Goal: Information Seeking & Learning: Learn about a topic

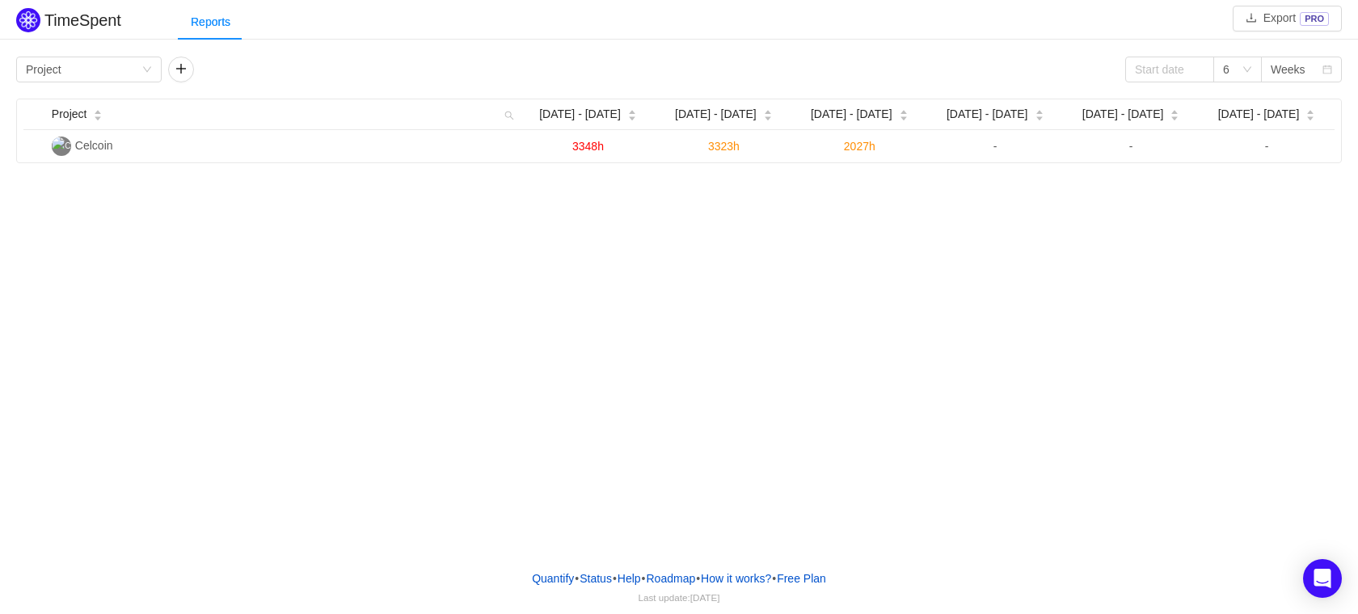
click at [672, 163] on div "Project [DATE] - [DATE] [DATE] - [DATE] Sep [DATE] - [DATE] - [DATE] - [DATE] -…" at bounding box center [679, 131] width 1326 height 65
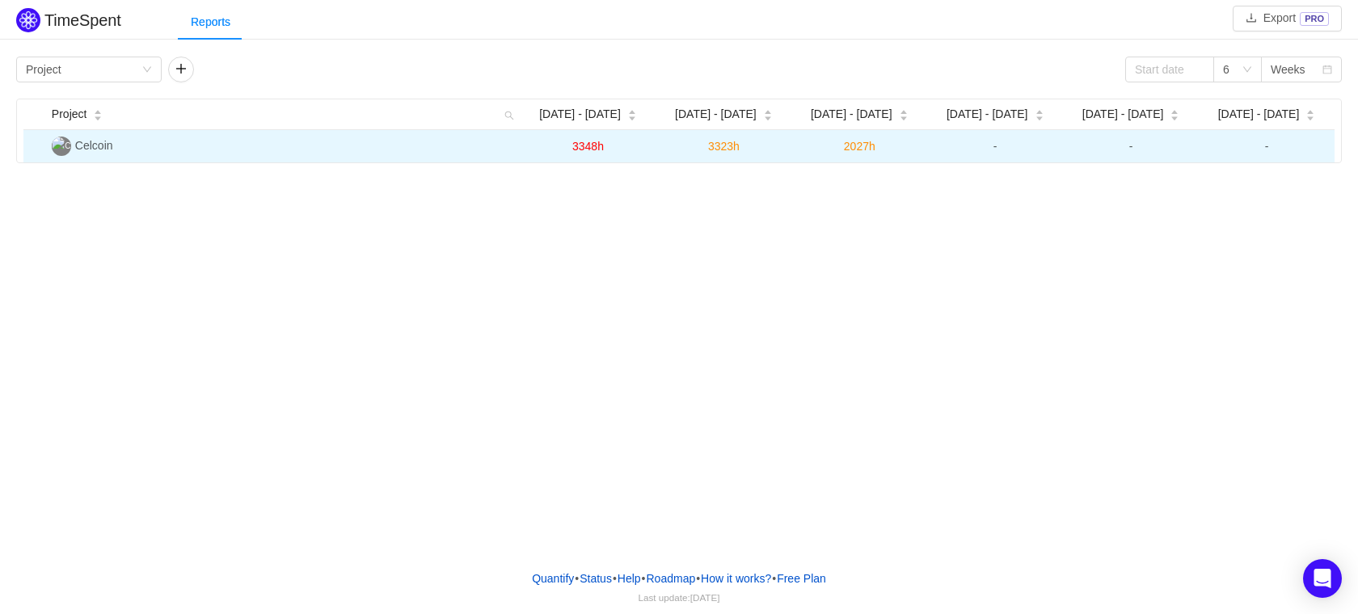
click at [860, 153] on span "2027h" at bounding box center [860, 146] width 32 height 13
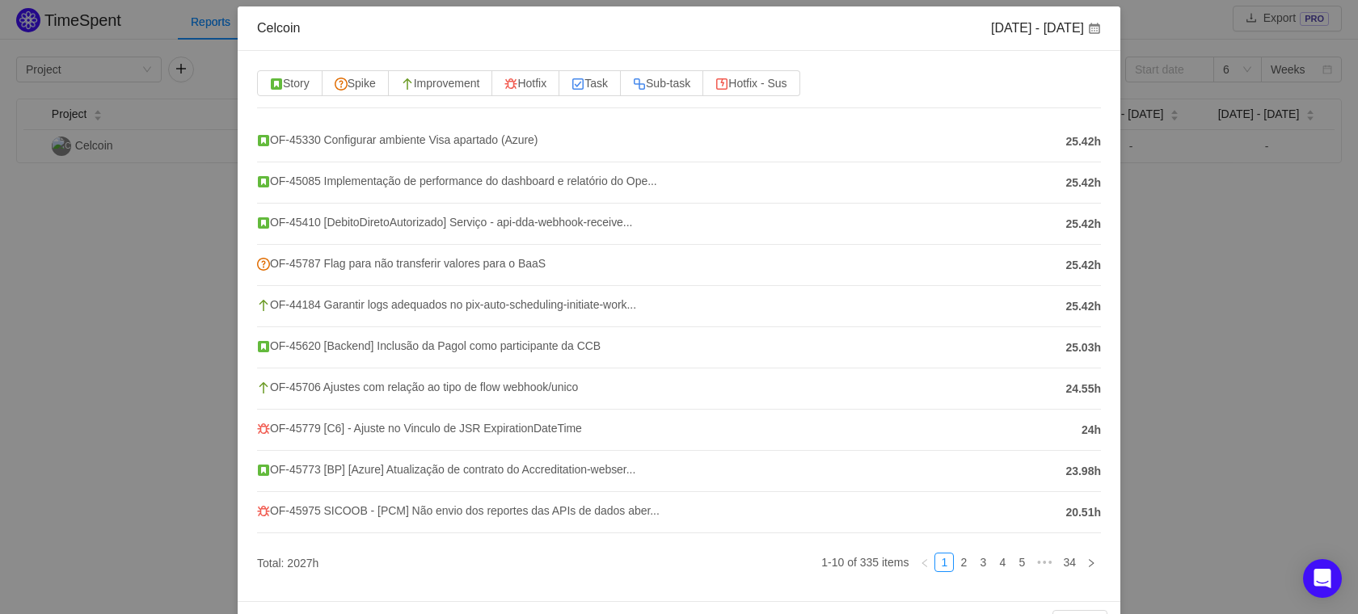
scroll to position [124, 0]
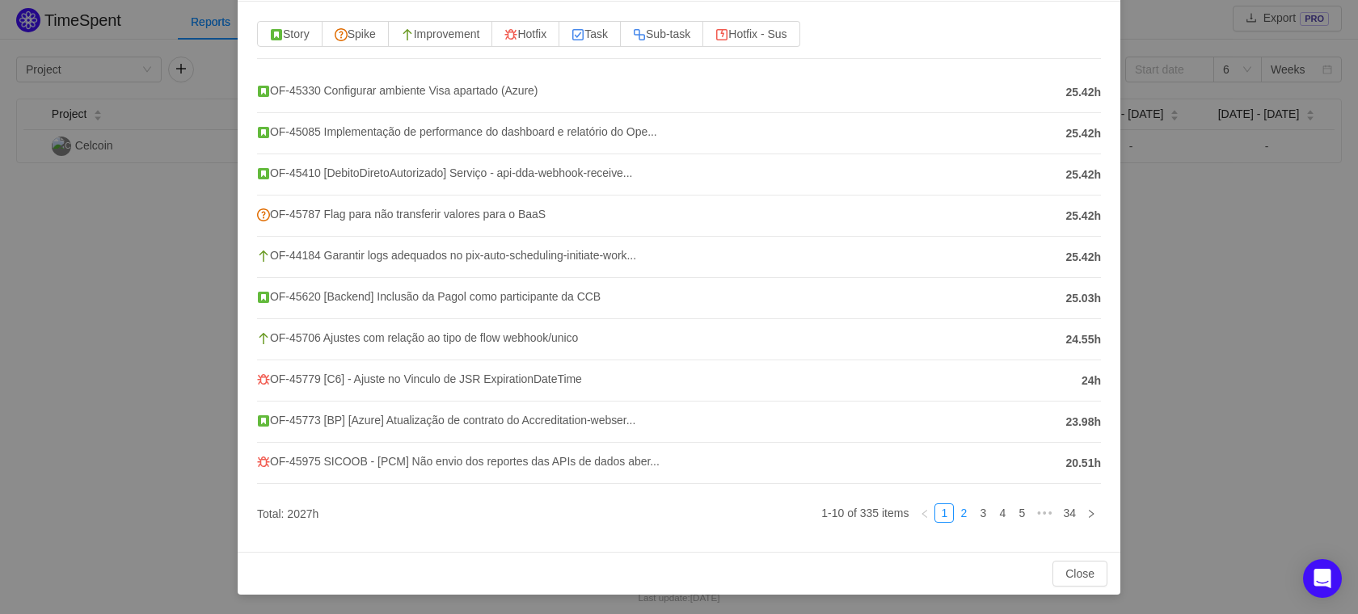
click at [955, 521] on link "2" at bounding box center [964, 513] width 18 height 18
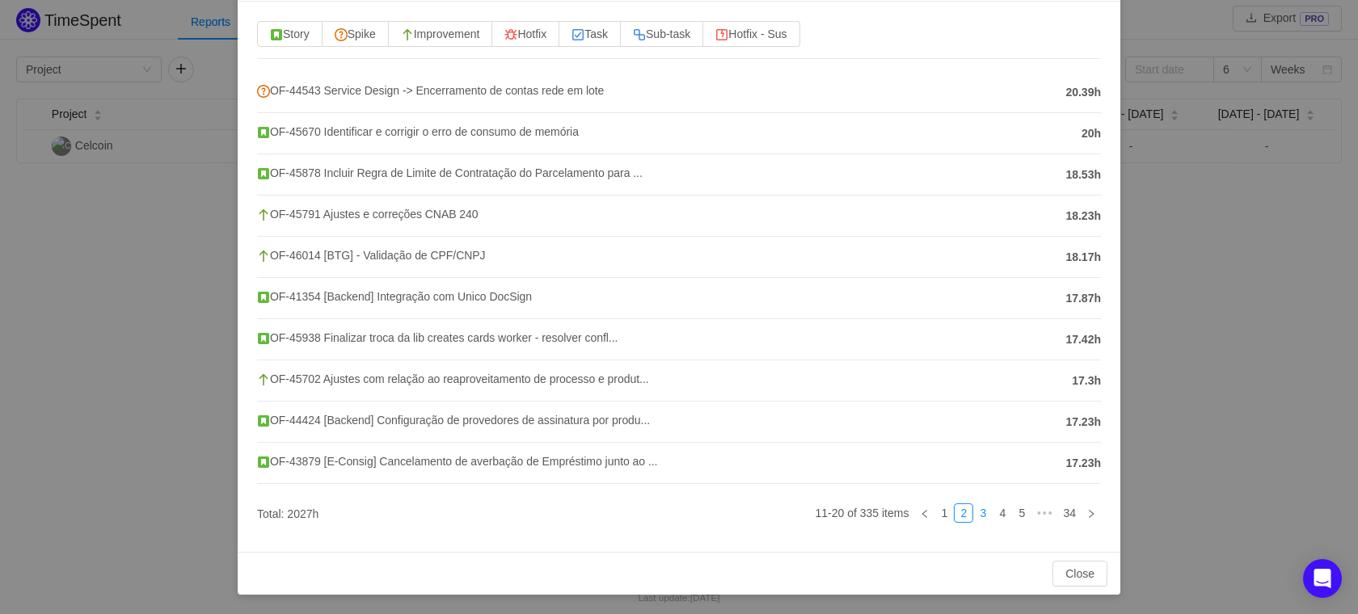
click at [974, 519] on link "3" at bounding box center [983, 513] width 18 height 18
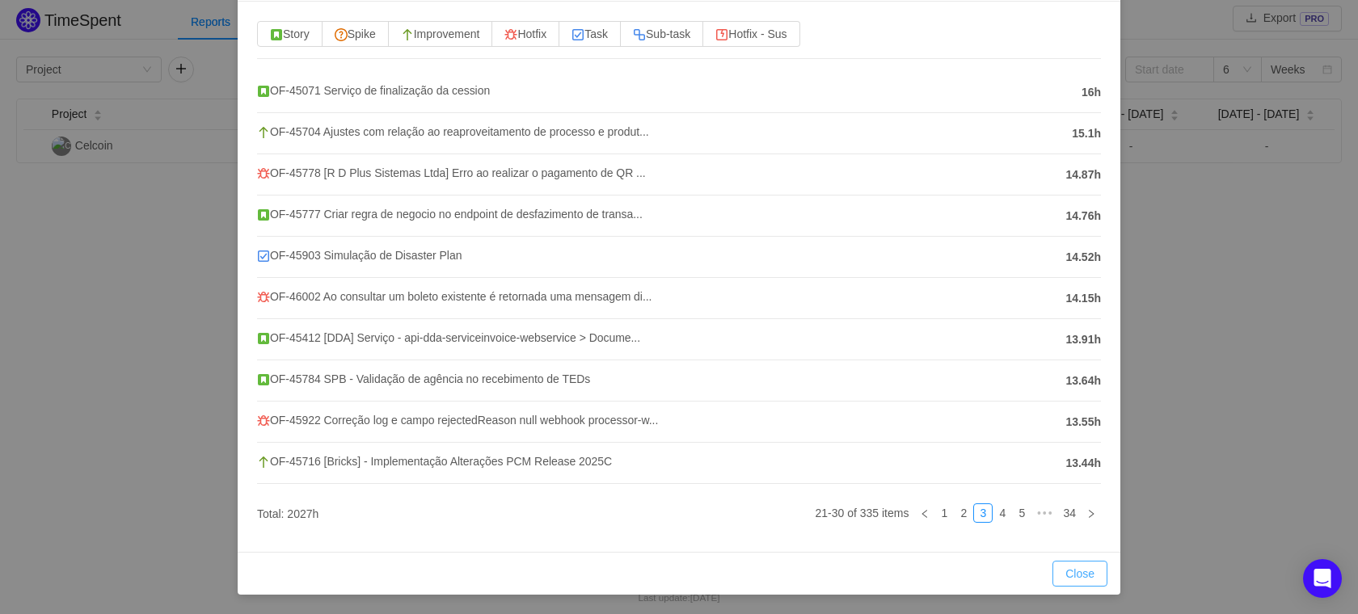
click at [1077, 561] on button "Close" at bounding box center [1079, 574] width 55 height 26
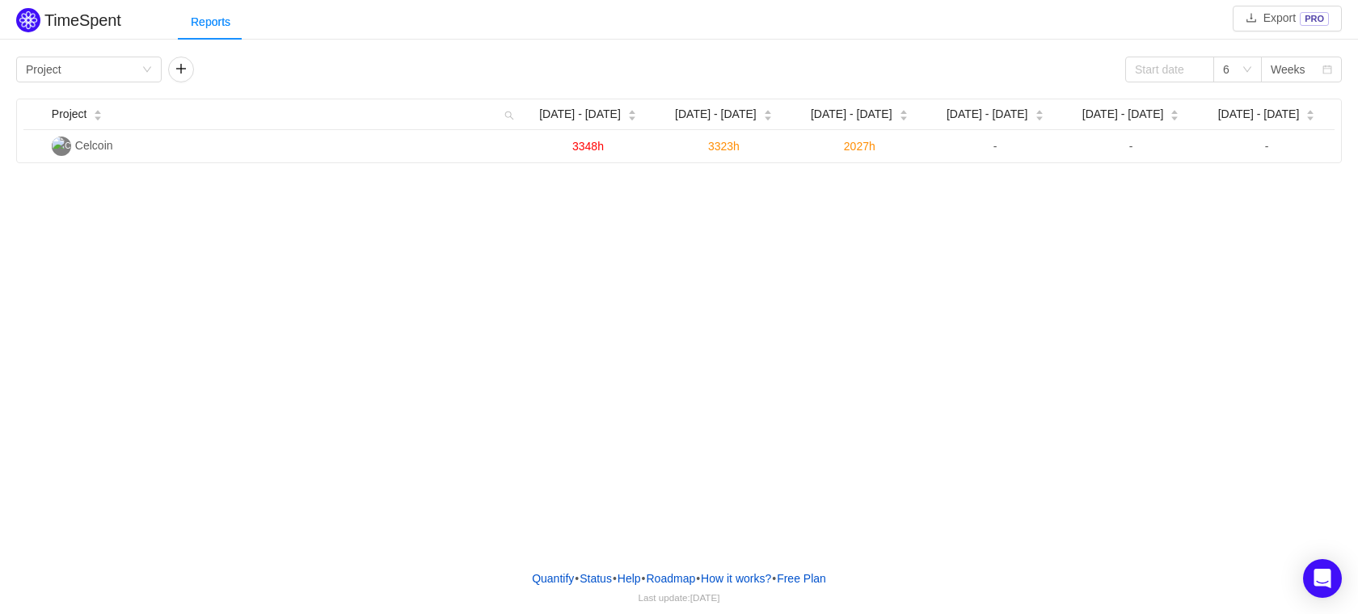
scroll to position [43, 0]
click at [114, 70] on div "Group by Project" at bounding box center [84, 69] width 116 height 24
click at [101, 127] on li "Team" at bounding box center [88, 128] width 145 height 26
click at [180, 70] on button "button" at bounding box center [181, 70] width 26 height 26
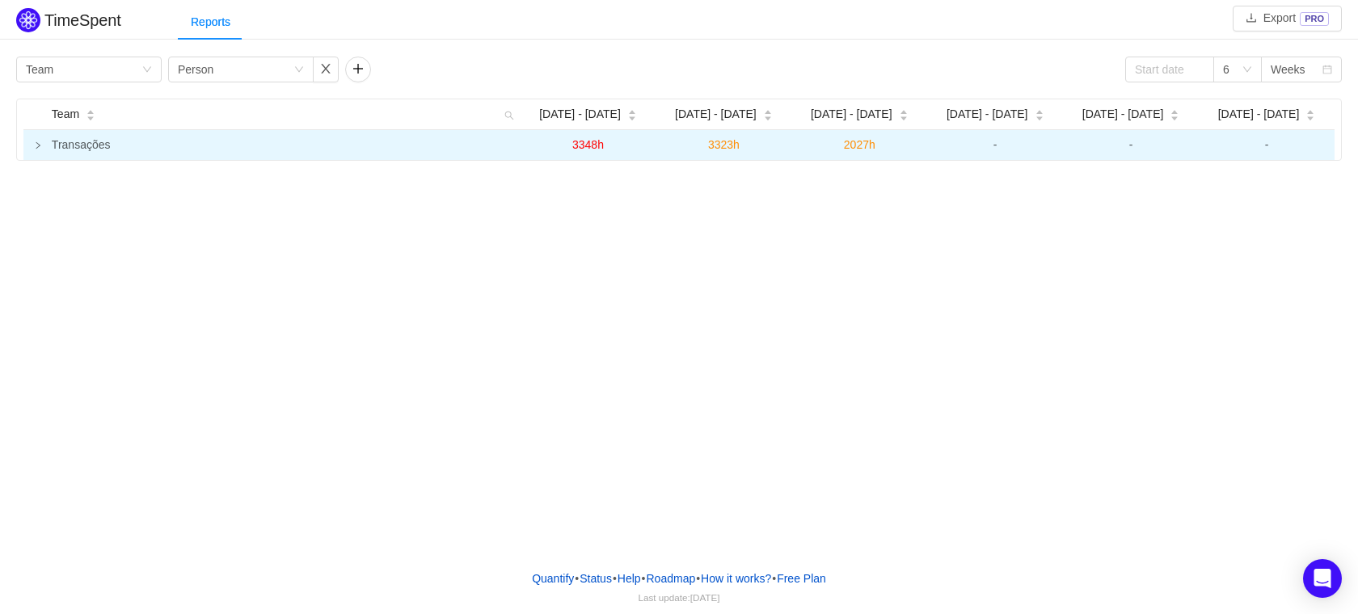
drag, startPoint x: 35, startPoint y: 204, endPoint x: 69, endPoint y: 133, distance: 78.1
click at [79, 130] on div "TimeSpent Export PRO Reports Group by Team Group by Person 6 Weeks Team [DATE] …" at bounding box center [679, 278] width 1358 height 557
click at [67, 133] on td "Transações" at bounding box center [282, 145] width 475 height 30
click at [44, 148] on td at bounding box center [34, 145] width 22 height 31
click at [39, 141] on td at bounding box center [34, 145] width 22 height 31
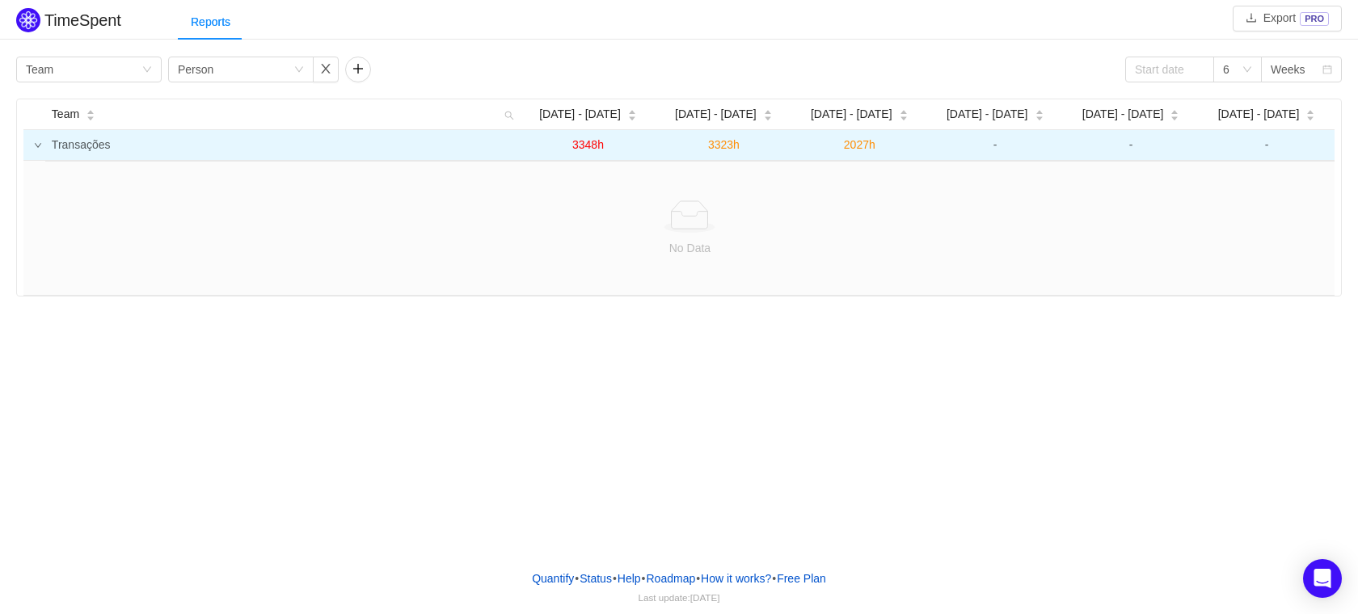
click at [38, 146] on icon "icon: down" at bounding box center [38, 145] width 8 height 8
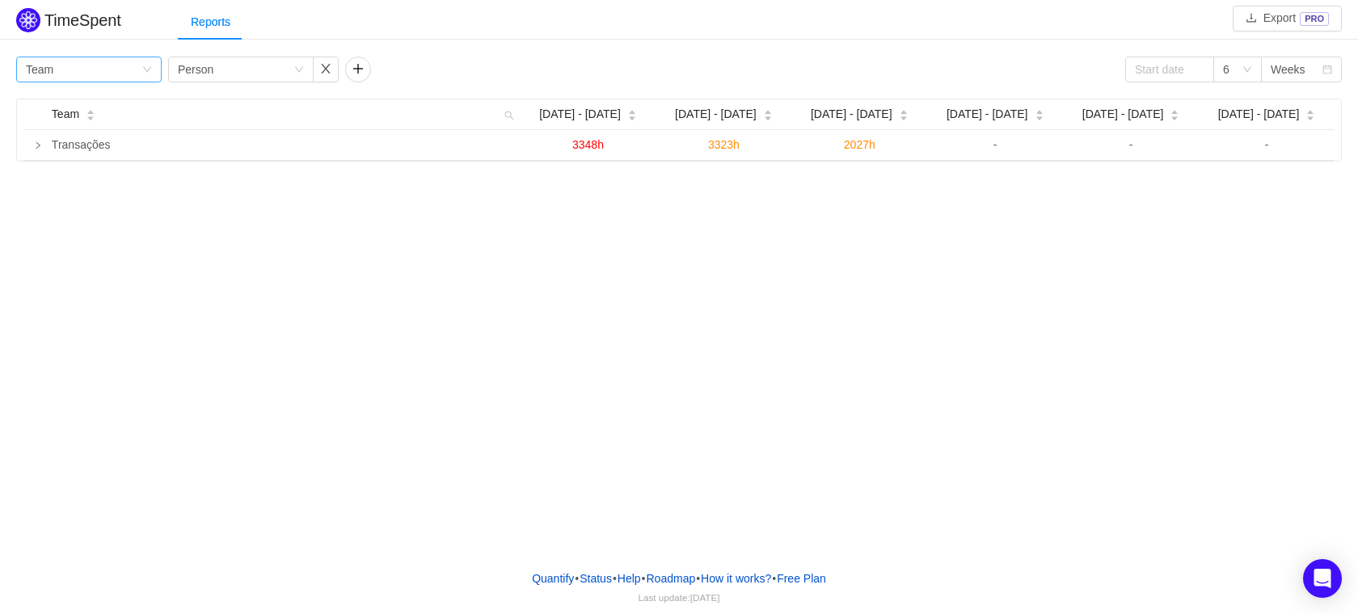
click at [129, 64] on div "Group by Team" at bounding box center [84, 69] width 116 height 24
click at [99, 194] on li "Person" at bounding box center [88, 205] width 145 height 26
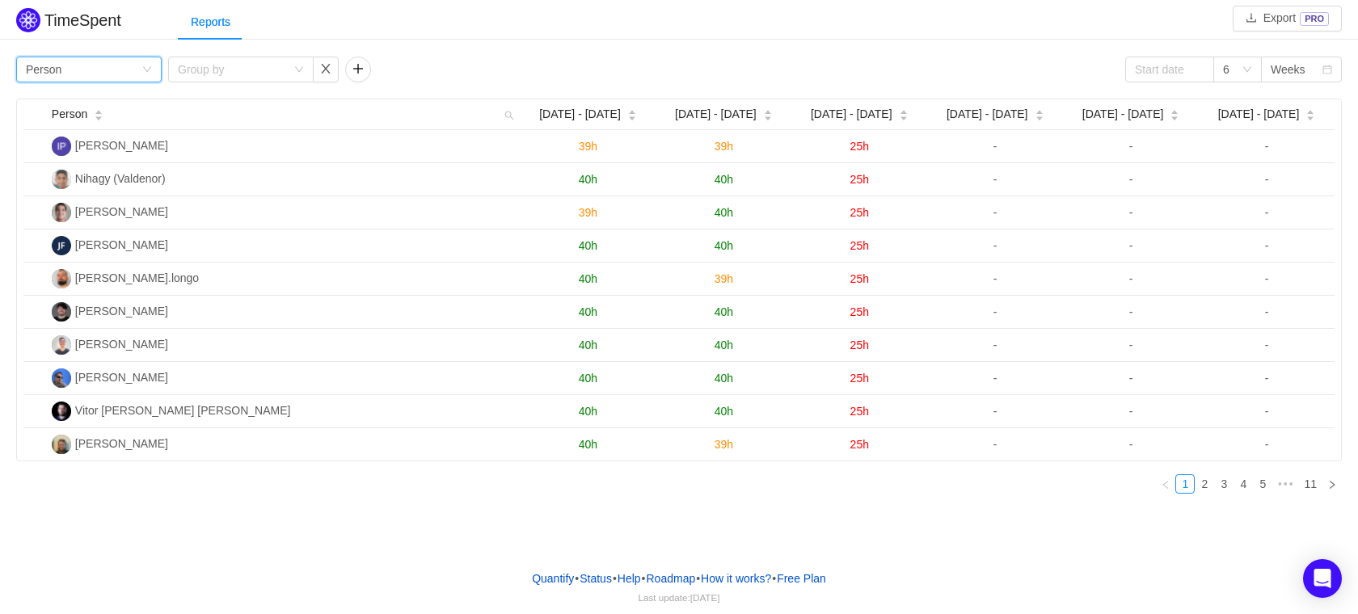
click at [74, 70] on div "Group by Person" at bounding box center [84, 69] width 116 height 24
click at [866, 60] on div "Group by Person Group by 6 Weeks" at bounding box center [679, 70] width 1326 height 26
click at [1208, 487] on link "2" at bounding box center [1204, 484] width 18 height 18
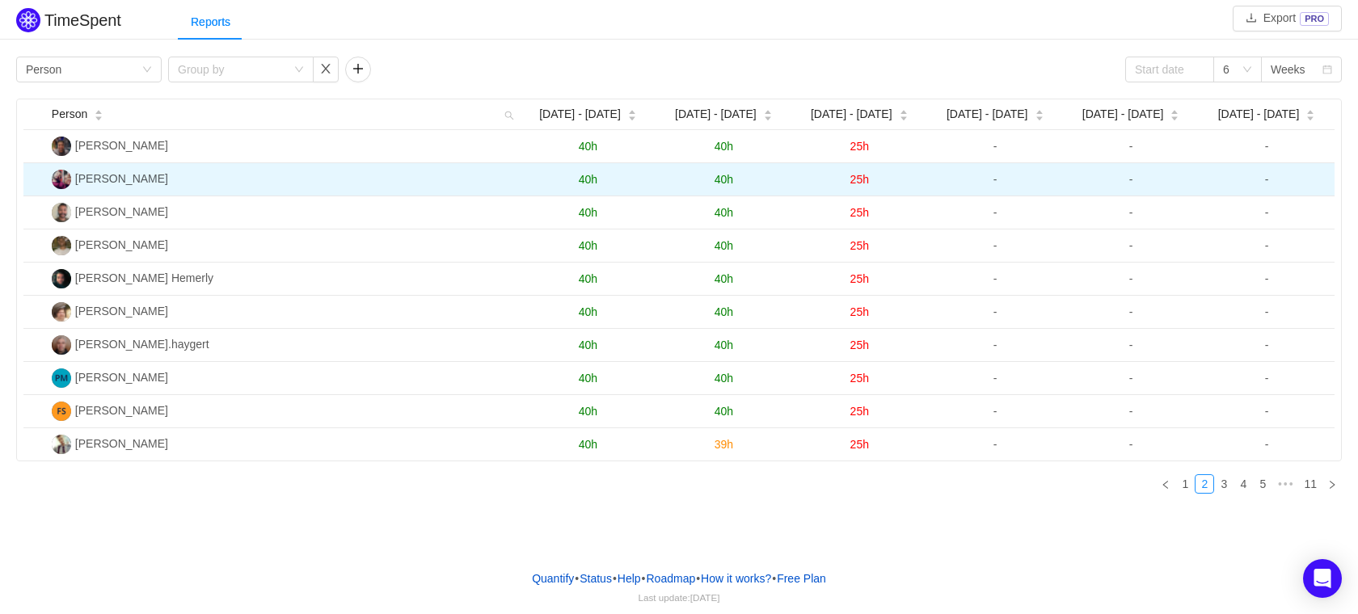
click at [854, 183] on span "25h" at bounding box center [859, 179] width 19 height 13
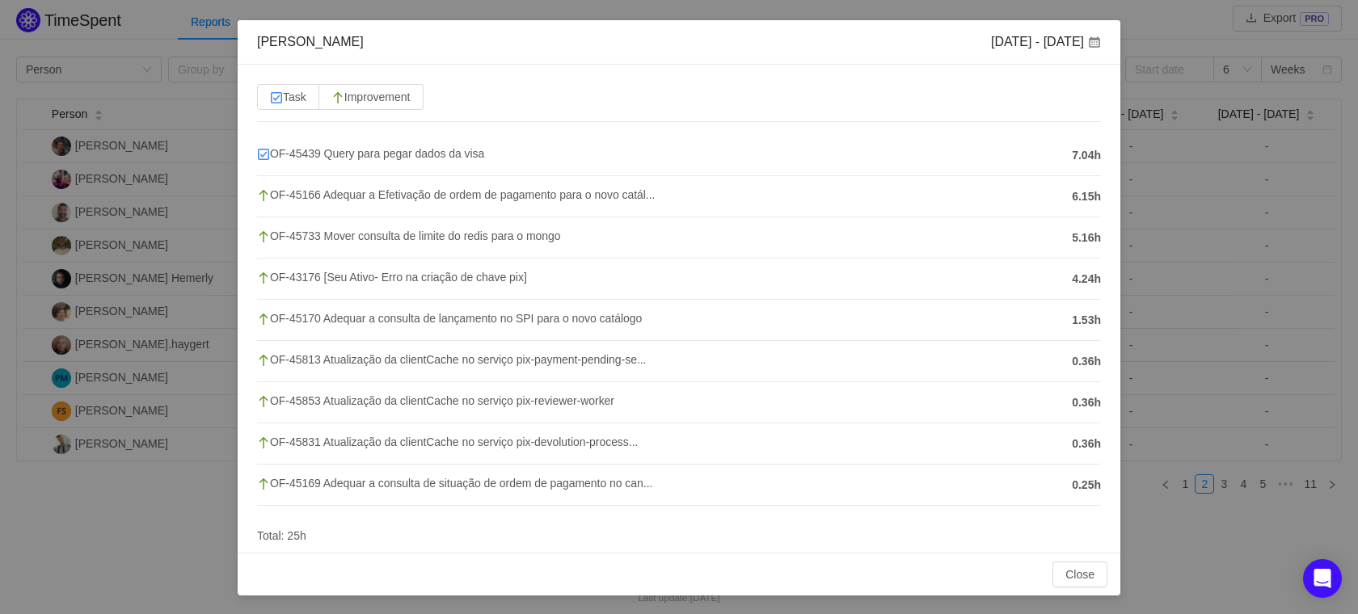
scroll to position [61, 0]
drag, startPoint x: 382, startPoint y: 112, endPoint x: 390, endPoint y: 113, distance: 8.1
click at [386, 109] on div "Task Improvement OF-45439 Query para pegar dados da visa 7.04h OF-45166 Adequar…" at bounding box center [679, 308] width 883 height 488
click at [504, 239] on span "OF-45733 Mover consulta de limite do redis para o mongo" at bounding box center [409, 235] width 304 height 13
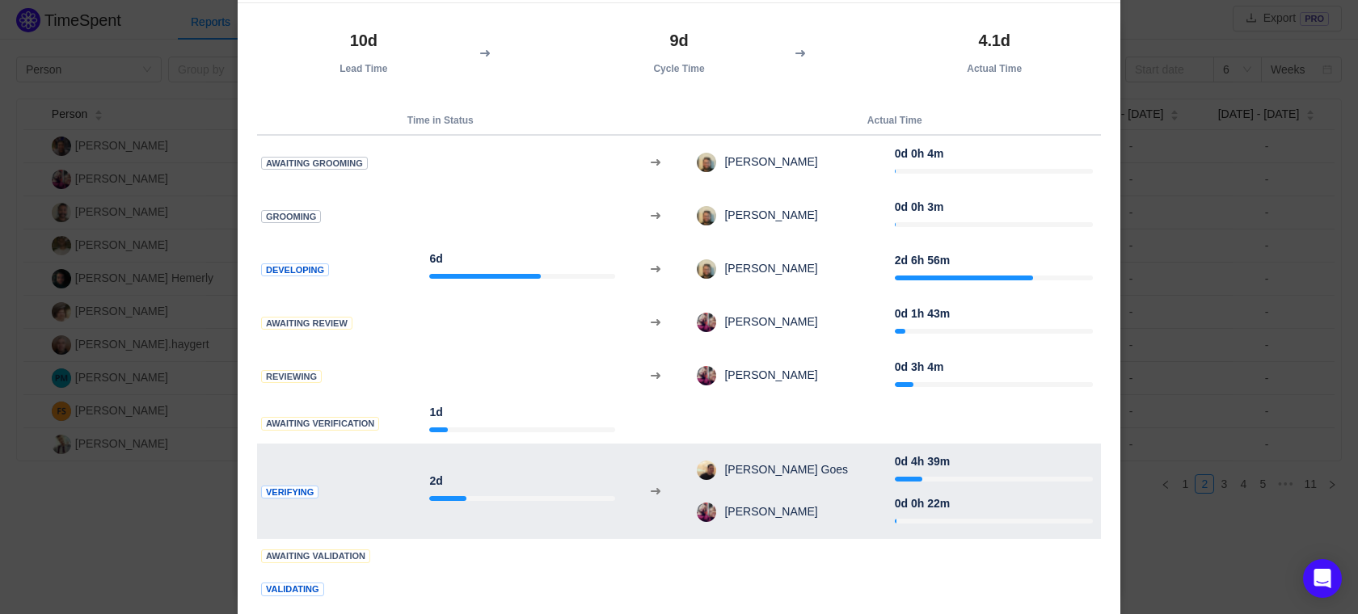
scroll to position [0, 0]
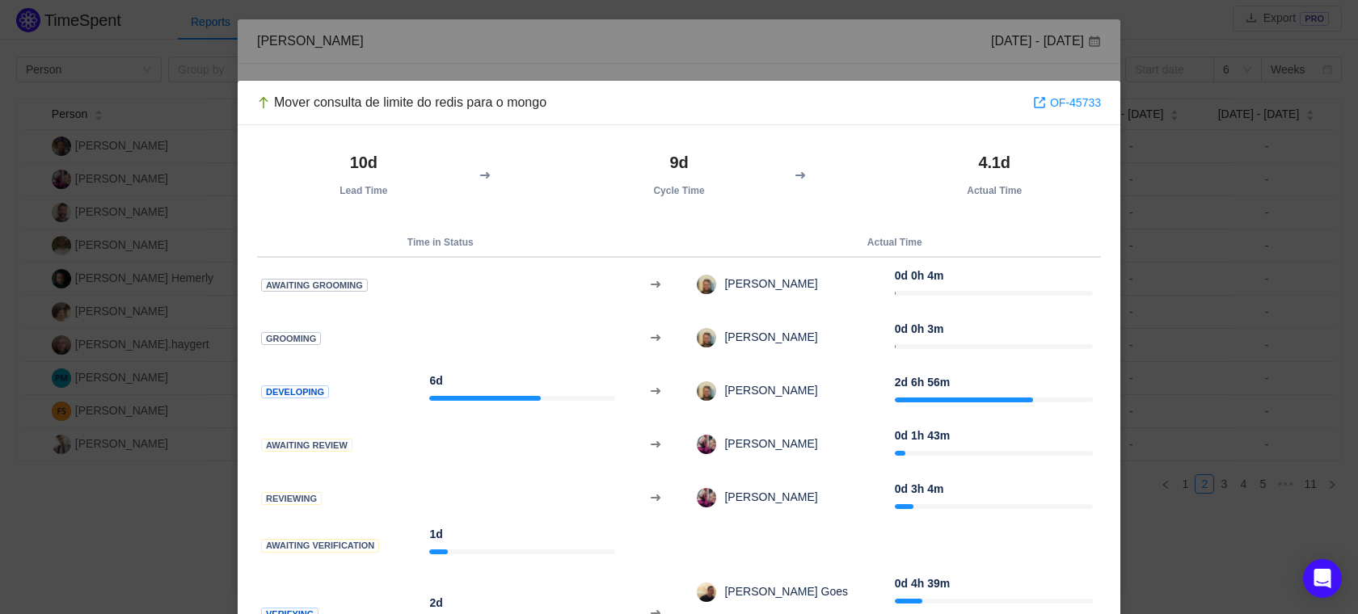
click at [1261, 161] on div "Mover consulta de limite do redis para o mongo OF-45733 10d Lead Time 9d Cycle …" at bounding box center [679, 307] width 1358 height 614
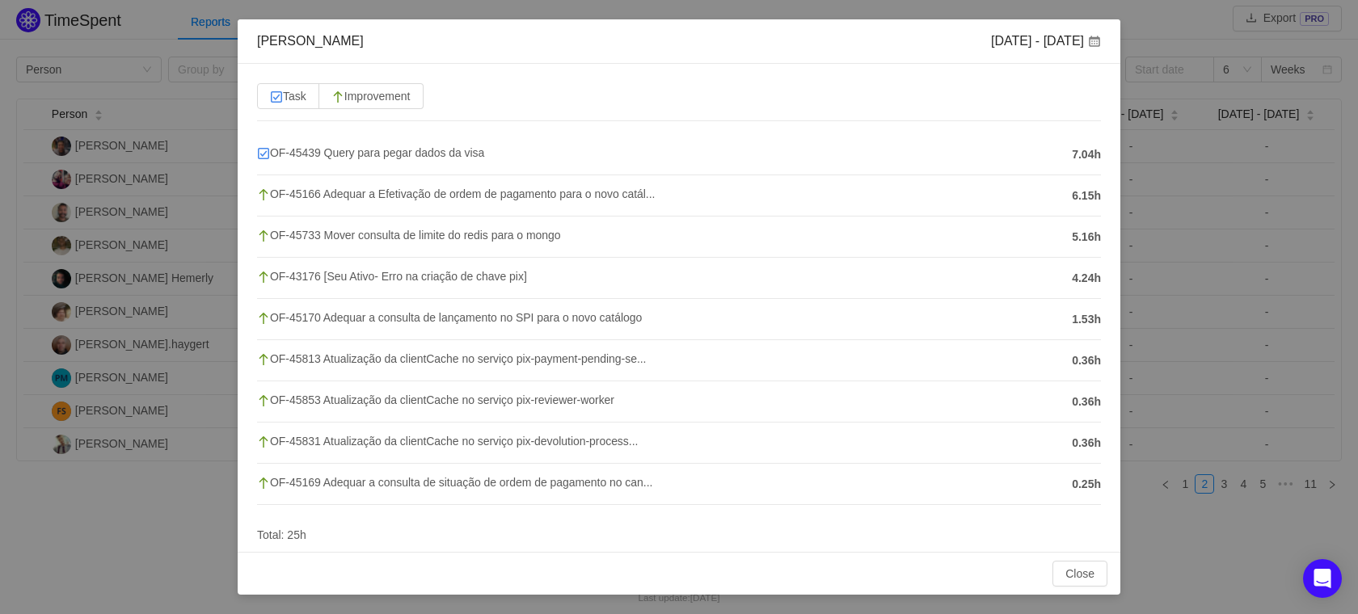
click at [191, 499] on div "[PERSON_NAME] [DATE] - [DATE] Task Improvement OF-45439 Query para pegar dados …" at bounding box center [679, 307] width 1358 height 614
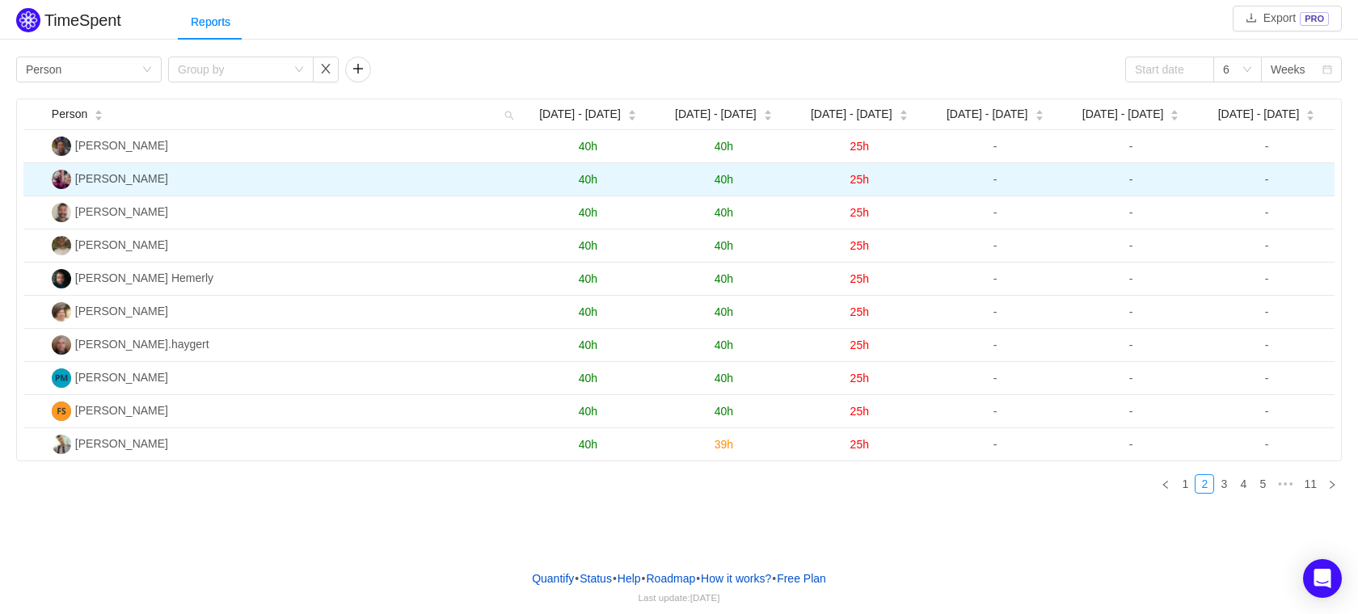
click at [862, 186] on span "25h" at bounding box center [859, 179] width 19 height 13
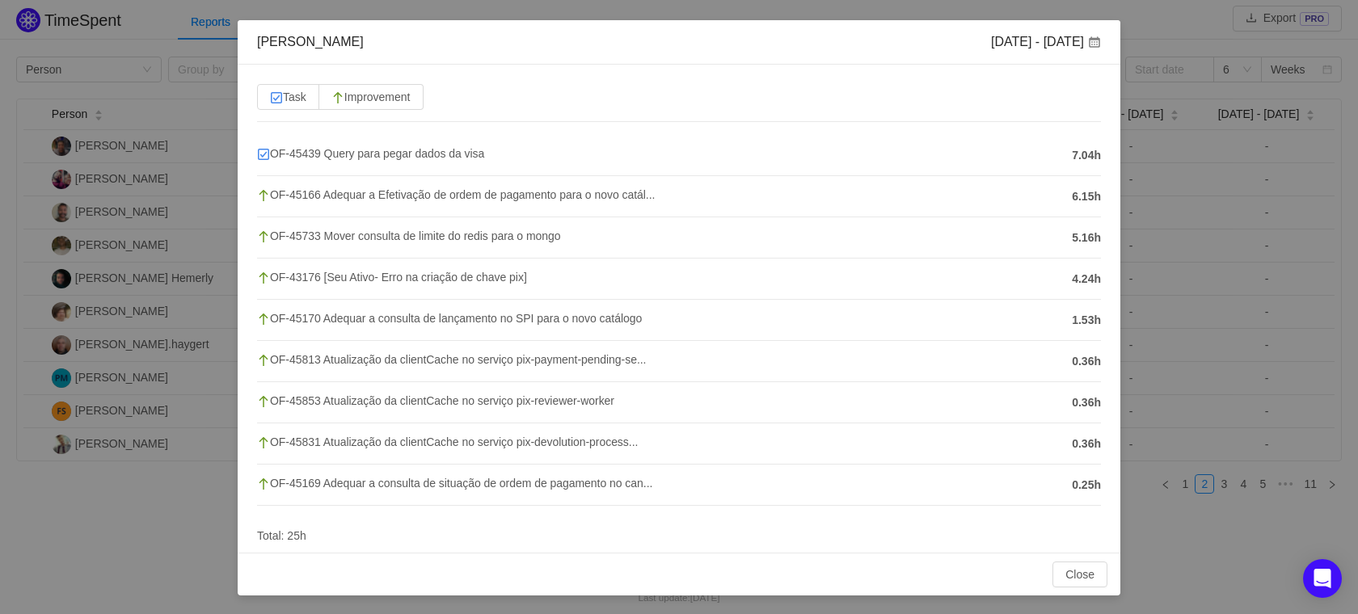
scroll to position [61, 0]
click at [277, 192] on span "OF-45166 Adequar a Efetivação de ordem de pagamento para o novo catál..." at bounding box center [456, 194] width 398 height 13
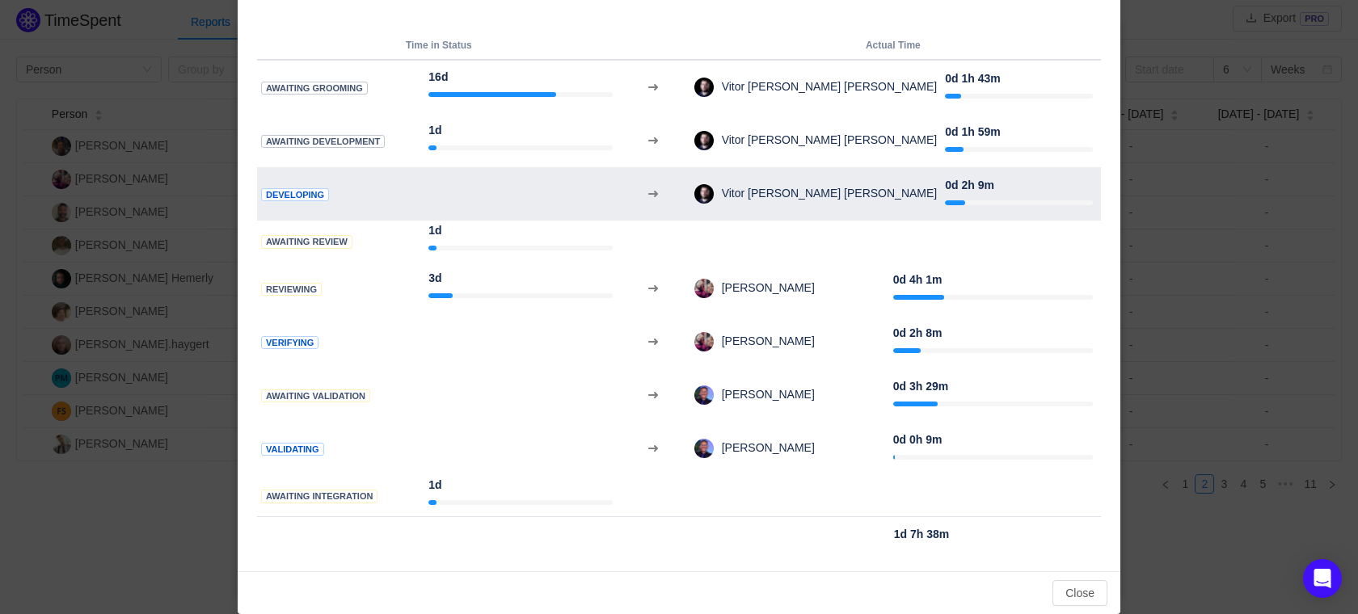
scroll to position [202, 0]
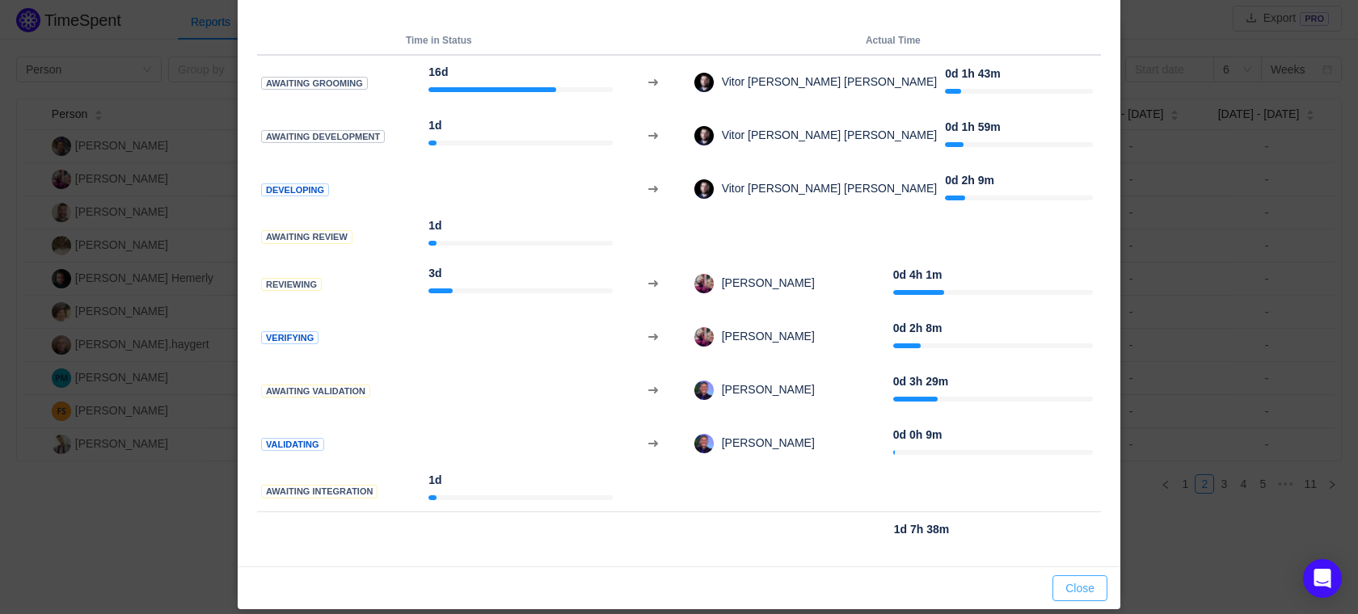
click at [1061, 592] on button "Close" at bounding box center [1079, 588] width 55 height 26
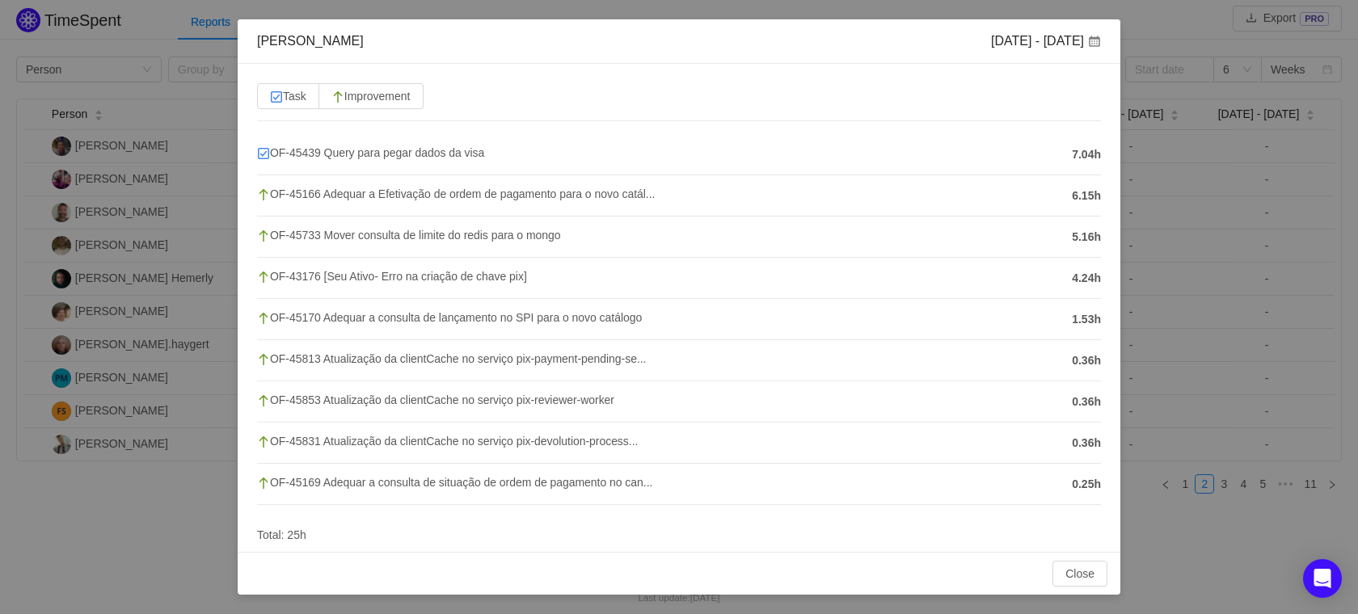
scroll to position [0, 0]
click at [1207, 155] on div "[PERSON_NAME] [DATE] - [DATE] Task Improvement OF-45439 Query para pegar dados …" at bounding box center [679, 307] width 1358 height 614
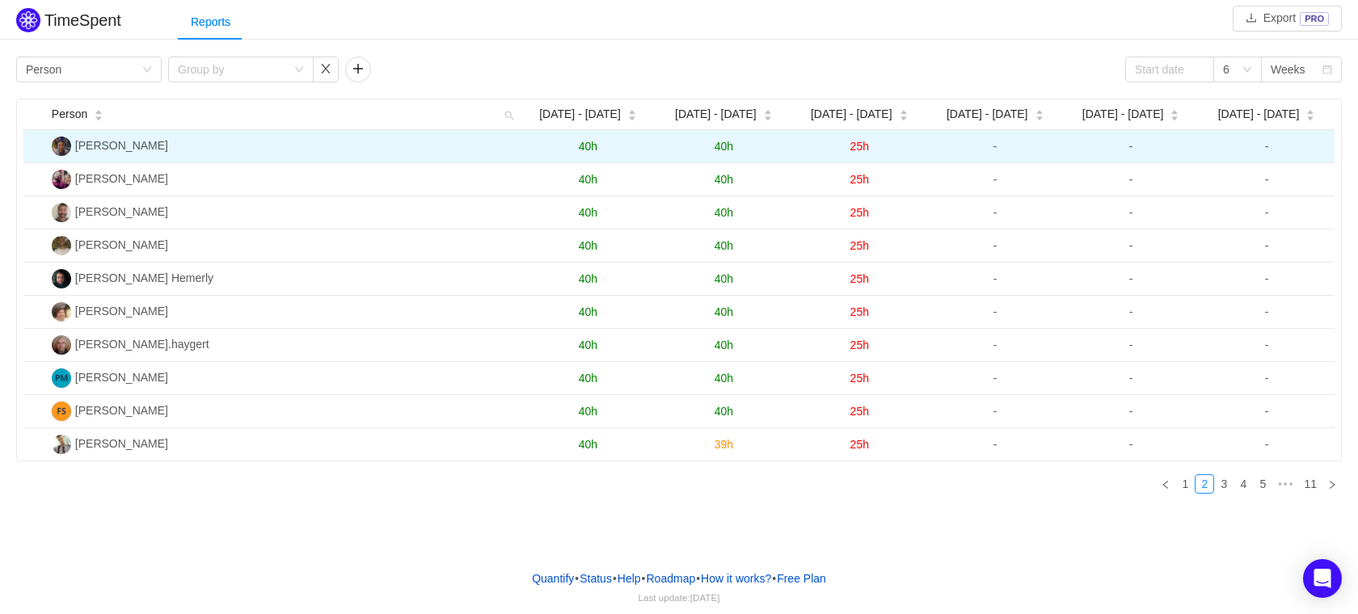
drag, startPoint x: 768, startPoint y: 146, endPoint x: 840, endPoint y: 160, distance: 73.2
click at [768, 149] on table "Person [DATE] - [DATE] [DATE] - [DATE] Sep [DATE] - [DATE] - [DATE] - [DATE] - …" at bounding box center [678, 279] width 1311 height 361
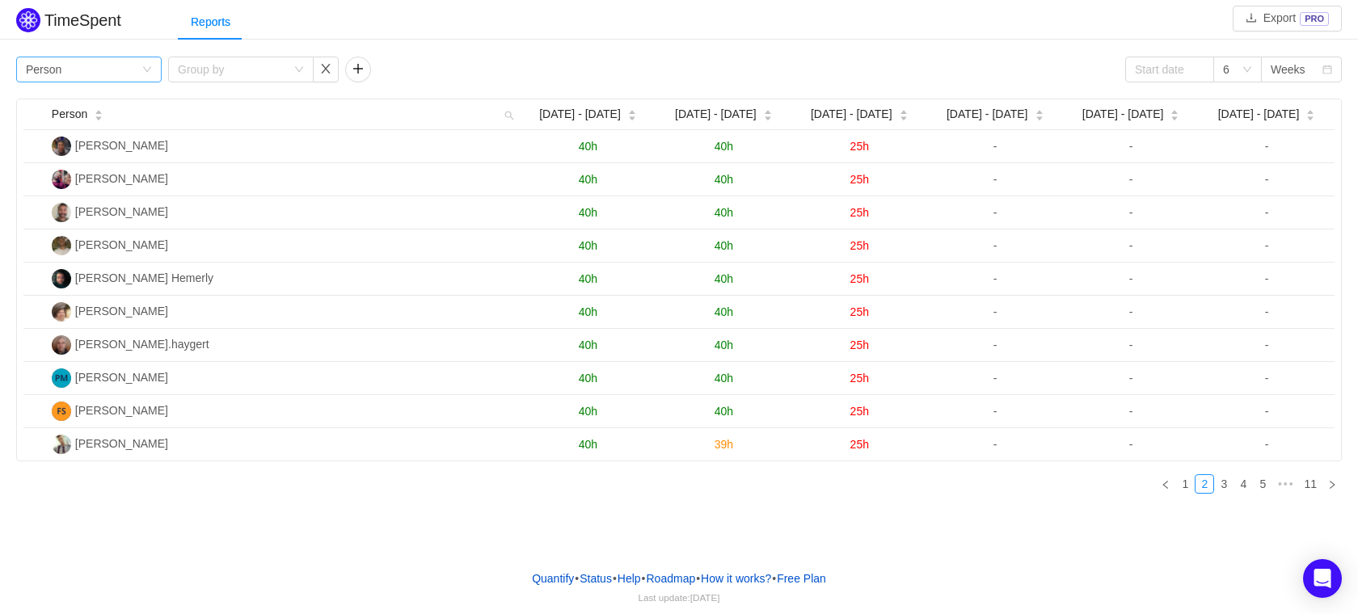
click at [66, 67] on div "Group by Person" at bounding box center [84, 69] width 116 height 24
click at [506, 38] on div "Reports" at bounding box center [768, 22] width 1180 height 36
click at [1227, 490] on link "3" at bounding box center [1224, 484] width 18 height 18
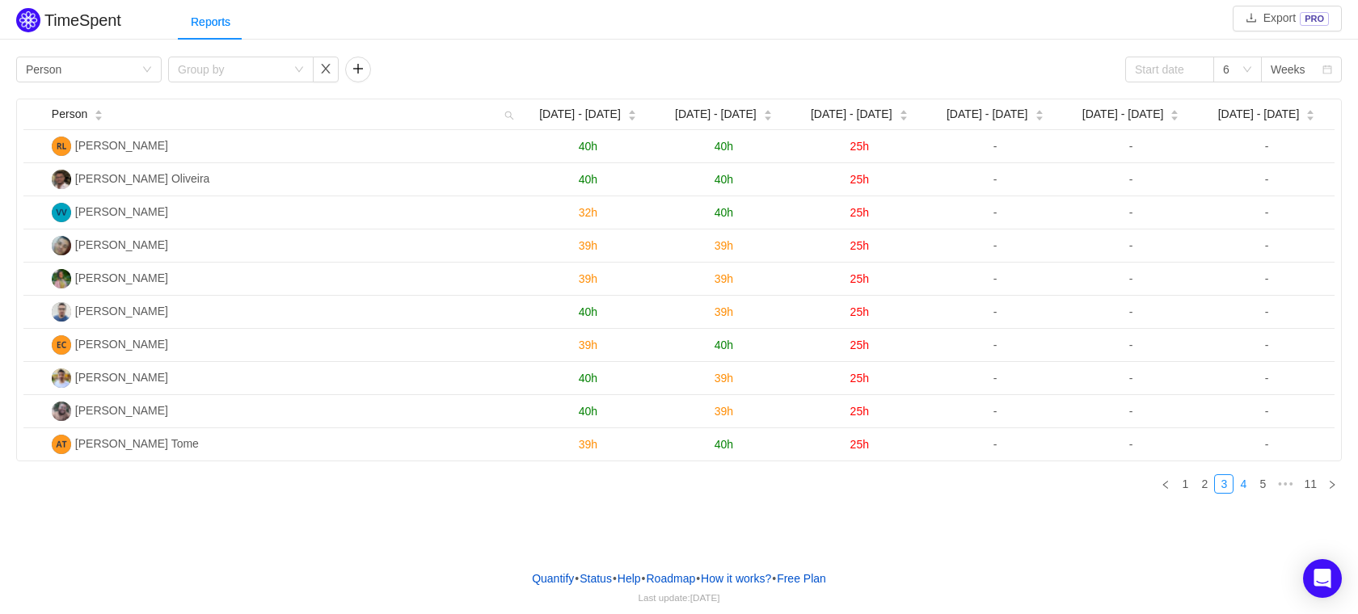
click at [1239, 486] on link "4" at bounding box center [1243, 484] width 18 height 18
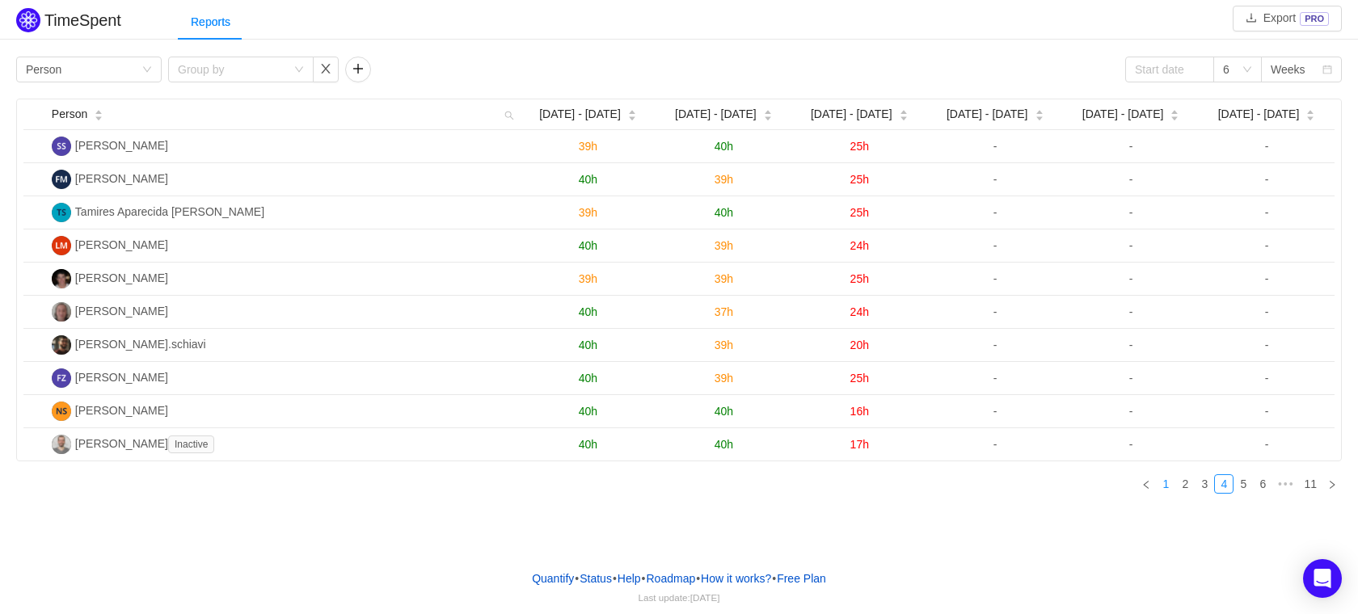
click at [1163, 491] on link "1" at bounding box center [1166, 484] width 18 height 18
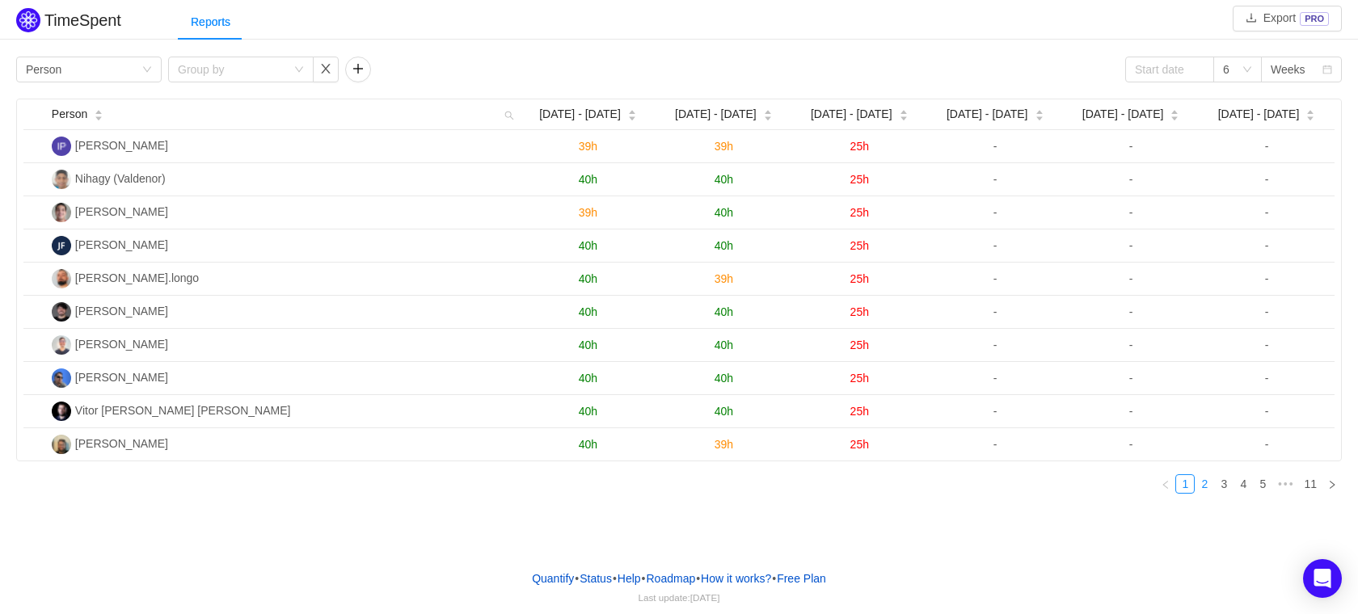
click at [1203, 493] on link "2" at bounding box center [1204, 484] width 18 height 18
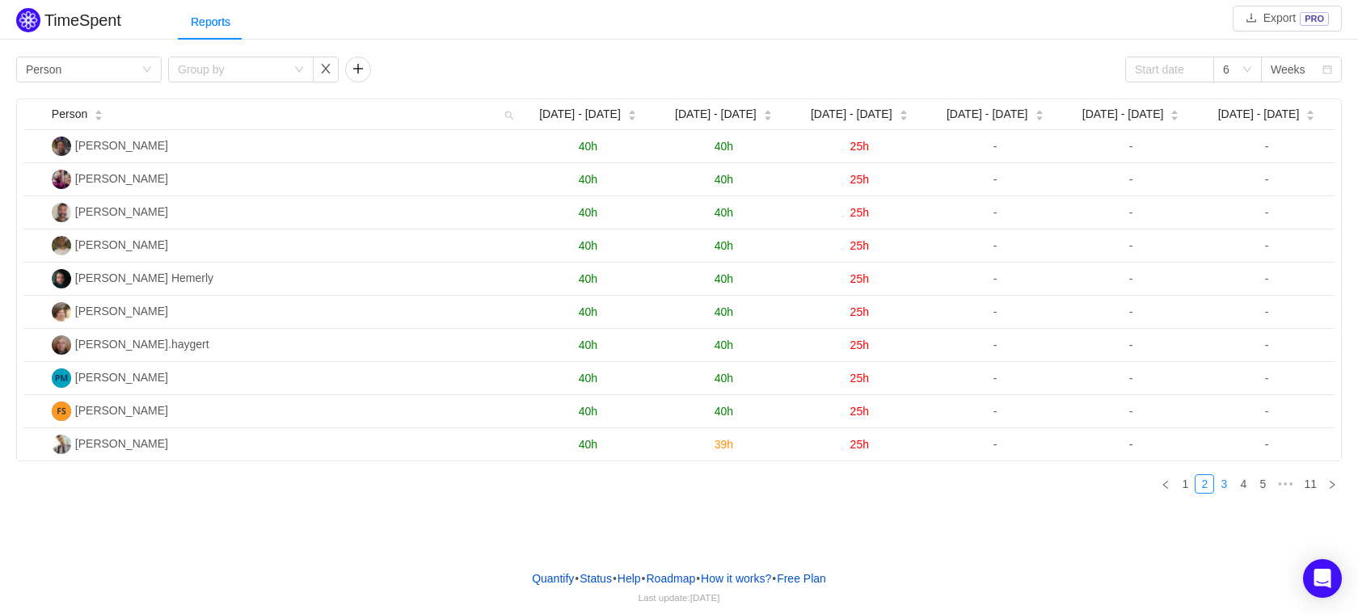
click at [1230, 490] on link "3" at bounding box center [1224, 484] width 18 height 18
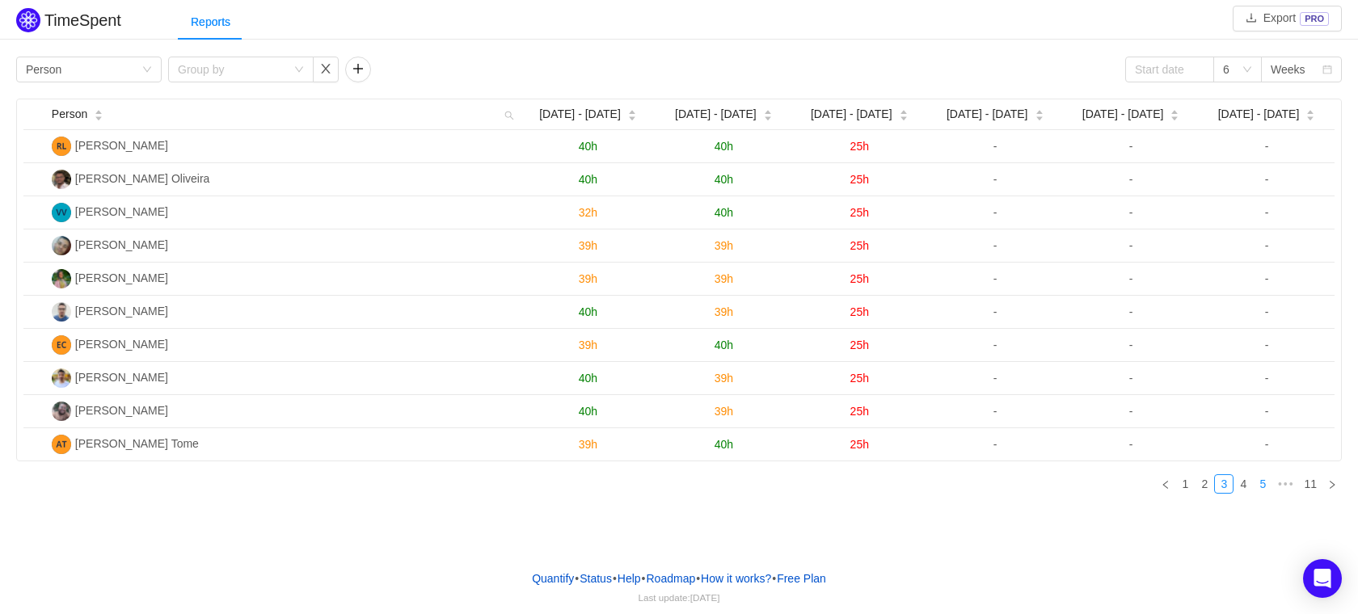
click at [1265, 491] on link "5" at bounding box center [1263, 484] width 18 height 18
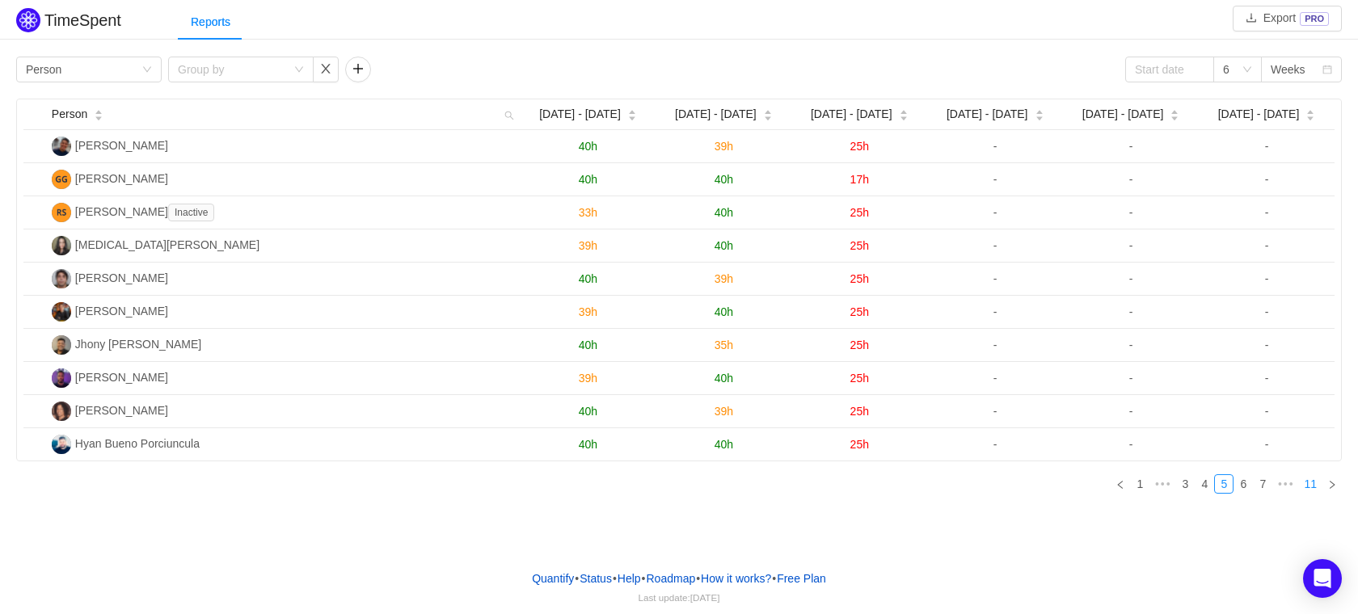
click at [1312, 491] on link "11" at bounding box center [1310, 484] width 23 height 18
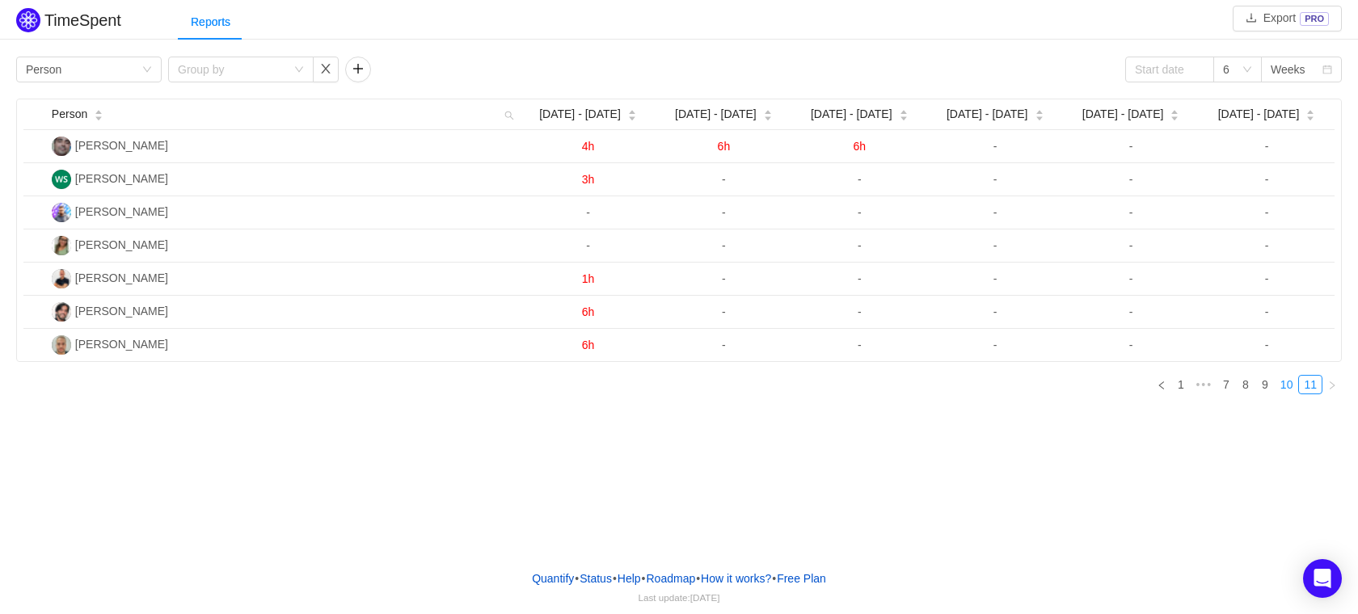
click at [1292, 391] on link "10" at bounding box center [1286, 385] width 23 height 18
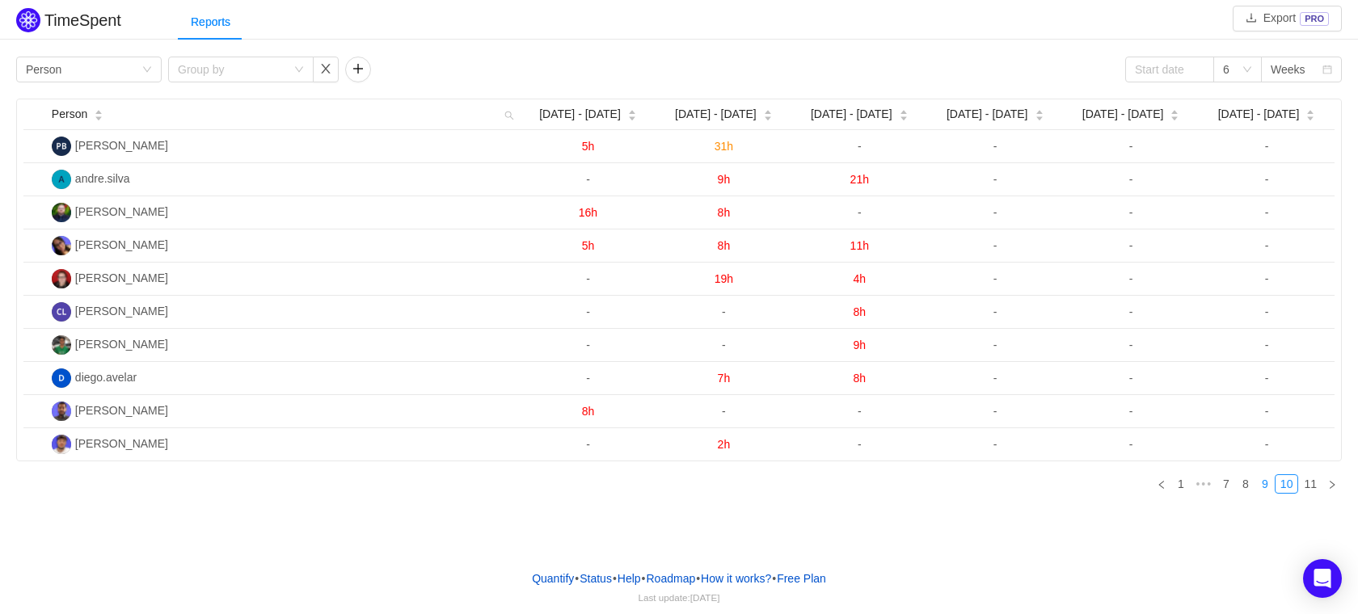
click at [1268, 487] on link "9" at bounding box center [1265, 484] width 18 height 18
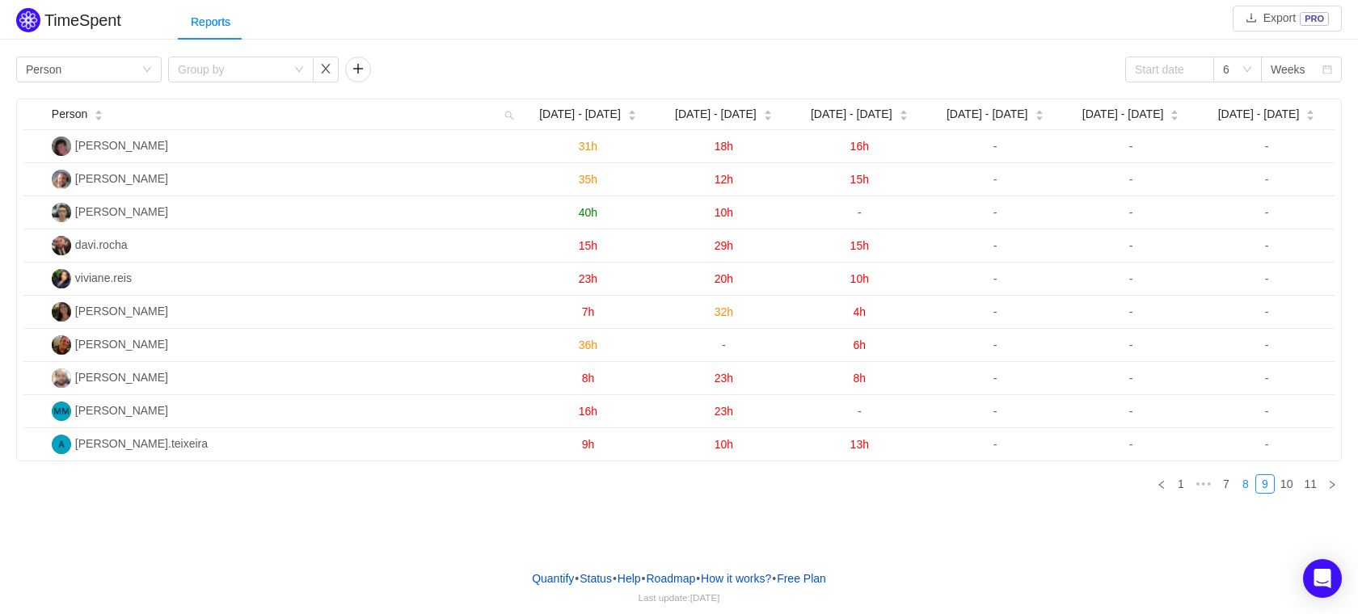
click at [1237, 491] on link "8" at bounding box center [1246, 484] width 18 height 18
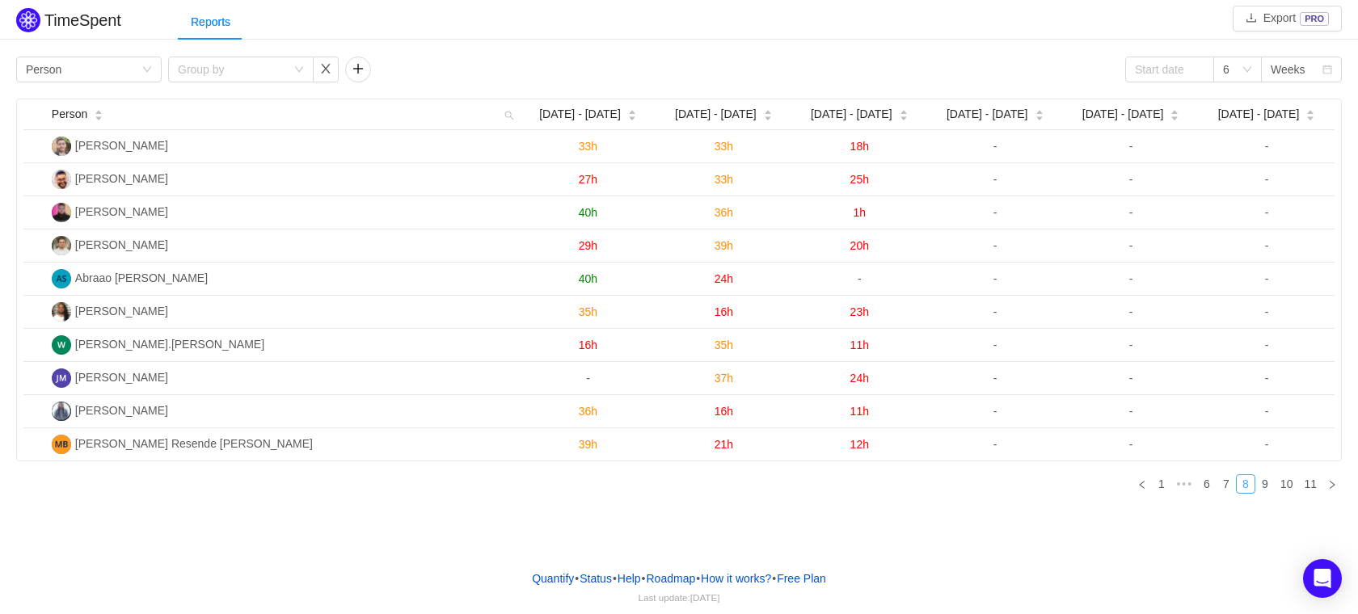
click at [1242, 491] on link "8" at bounding box center [1246, 484] width 18 height 18
click at [1228, 493] on link "7" at bounding box center [1226, 484] width 18 height 18
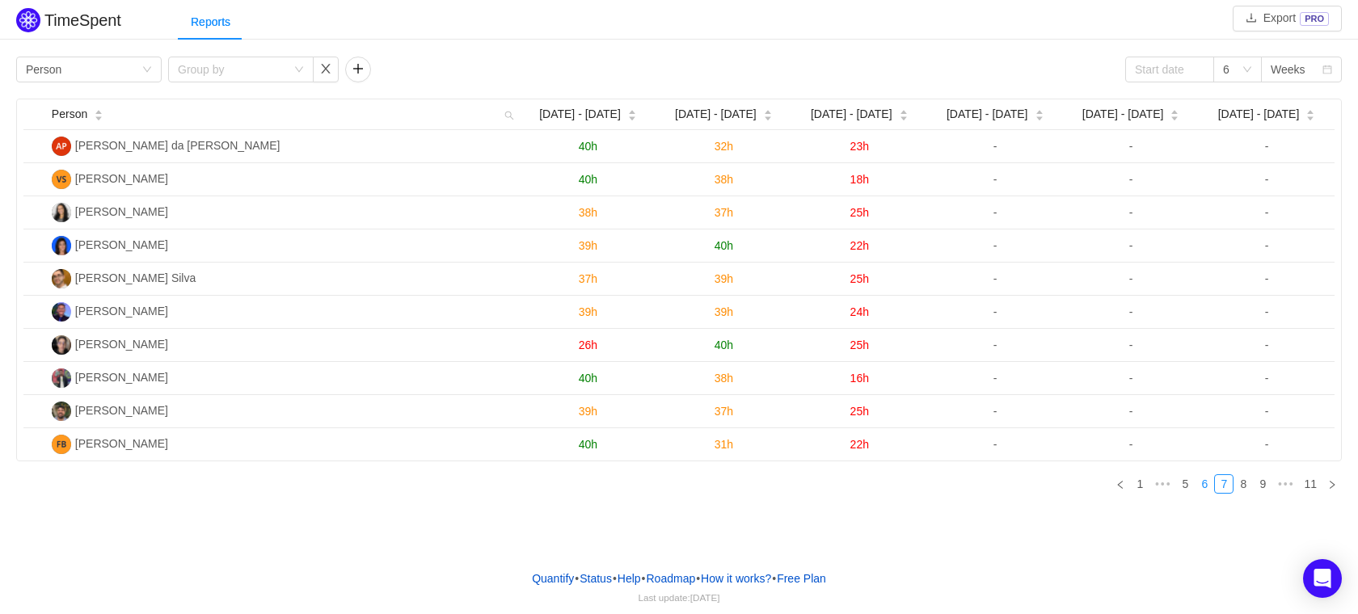
click at [1210, 493] on link "6" at bounding box center [1204, 484] width 18 height 18
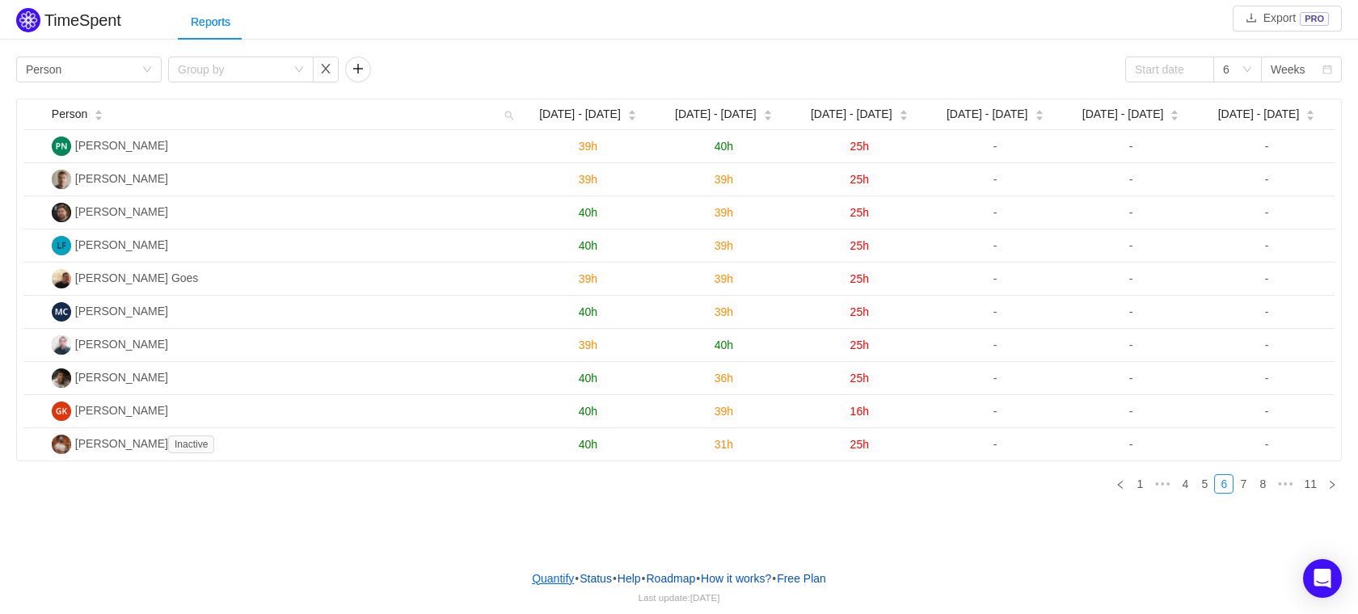
click at [559, 572] on link "Quantify" at bounding box center [553, 579] width 44 height 24
click at [1245, 492] on link "7" at bounding box center [1243, 484] width 18 height 18
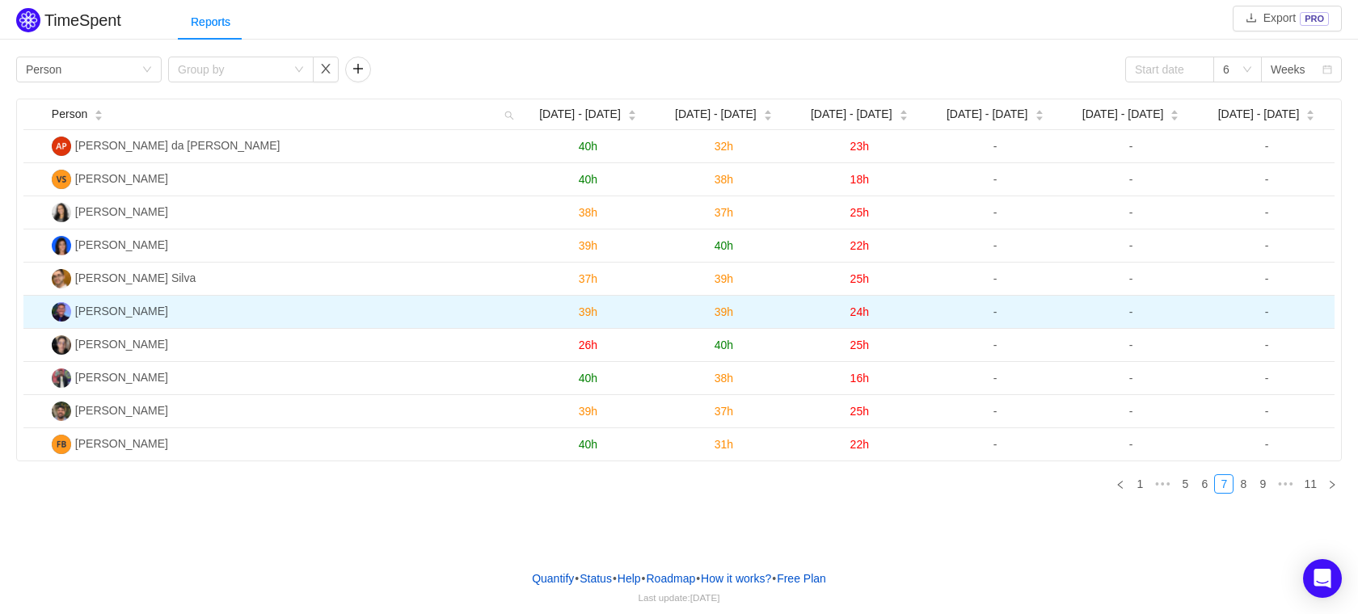
click at [862, 317] on span "24h" at bounding box center [859, 312] width 19 height 13
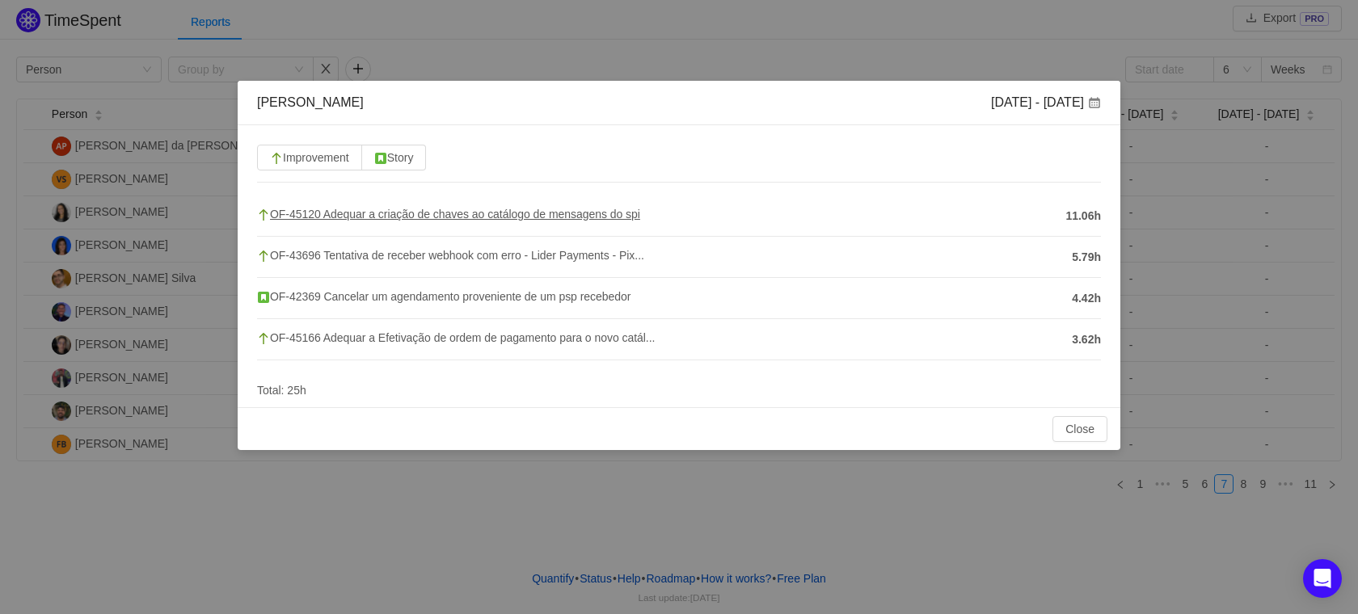
click at [491, 213] on span "OF-45120 Adequar a criação de chaves ao catálogo de mensagens do spi" at bounding box center [448, 214] width 383 height 13
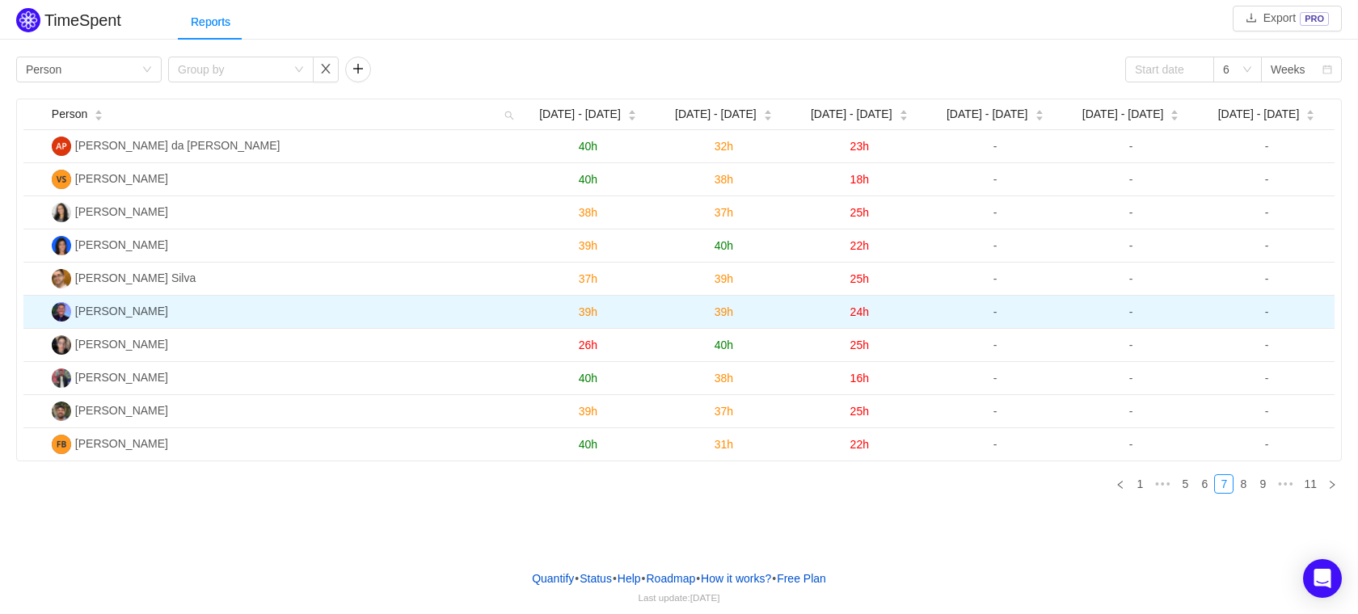
click at [862, 311] on span "24h" at bounding box center [859, 312] width 19 height 13
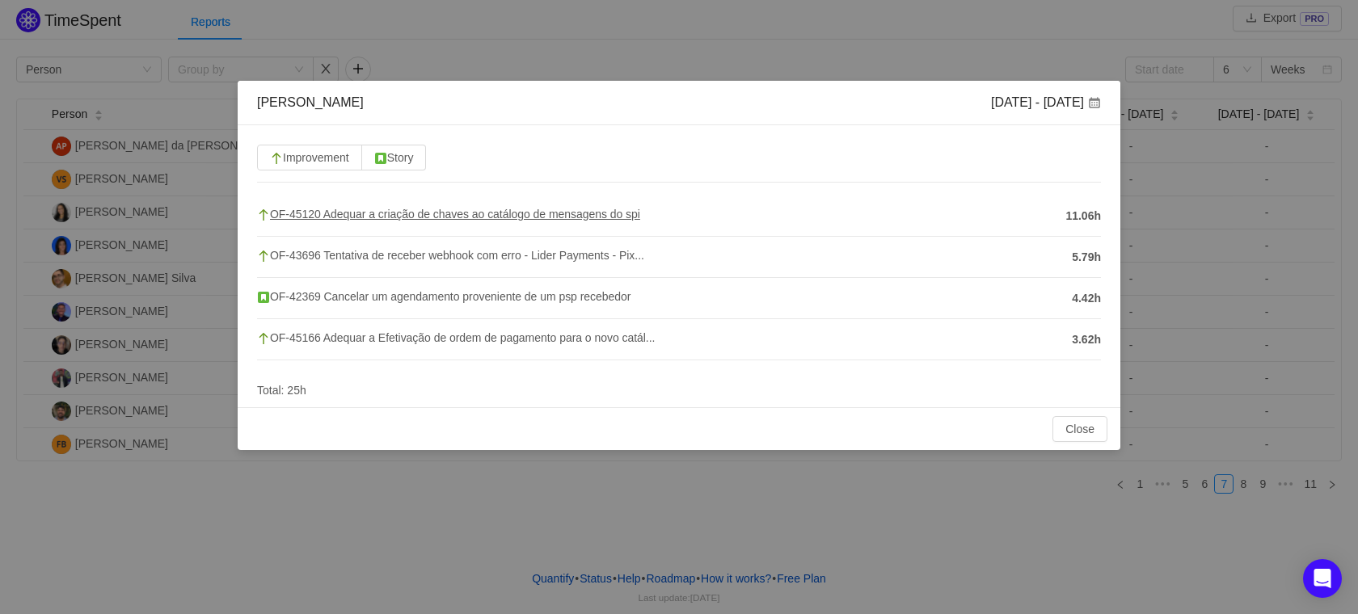
click at [310, 217] on span "OF-45120 Adequar a criação de chaves ao catálogo de mensagens do spi" at bounding box center [448, 214] width 383 height 13
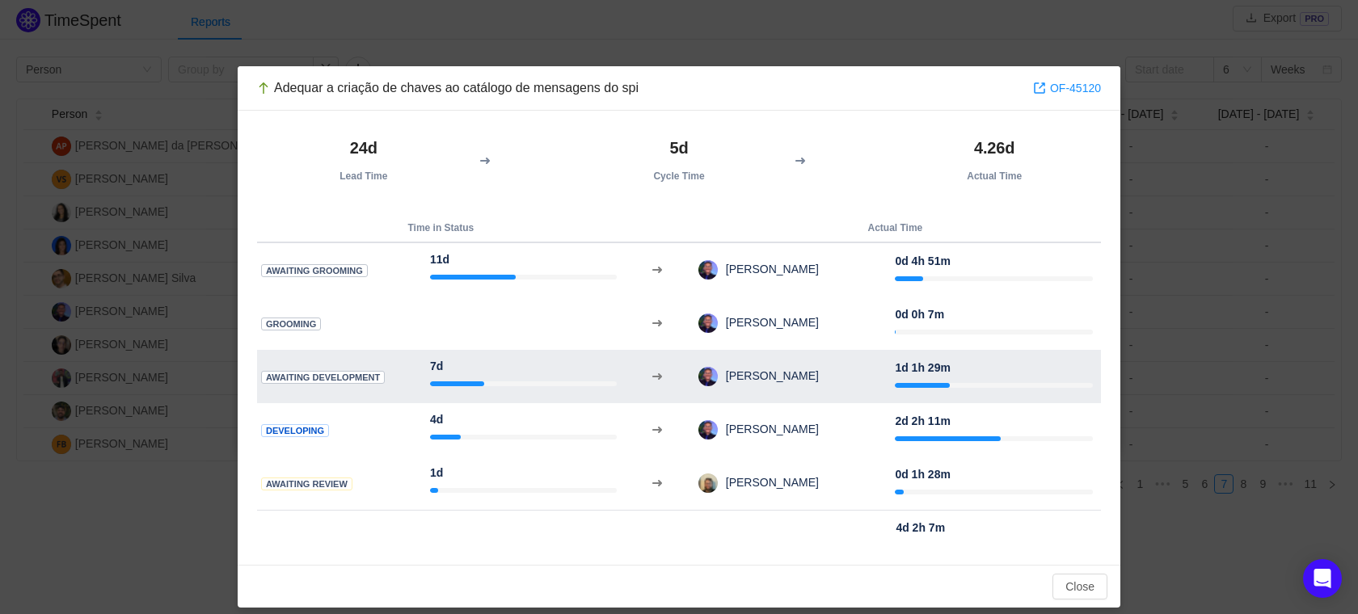
scroll to position [27, 0]
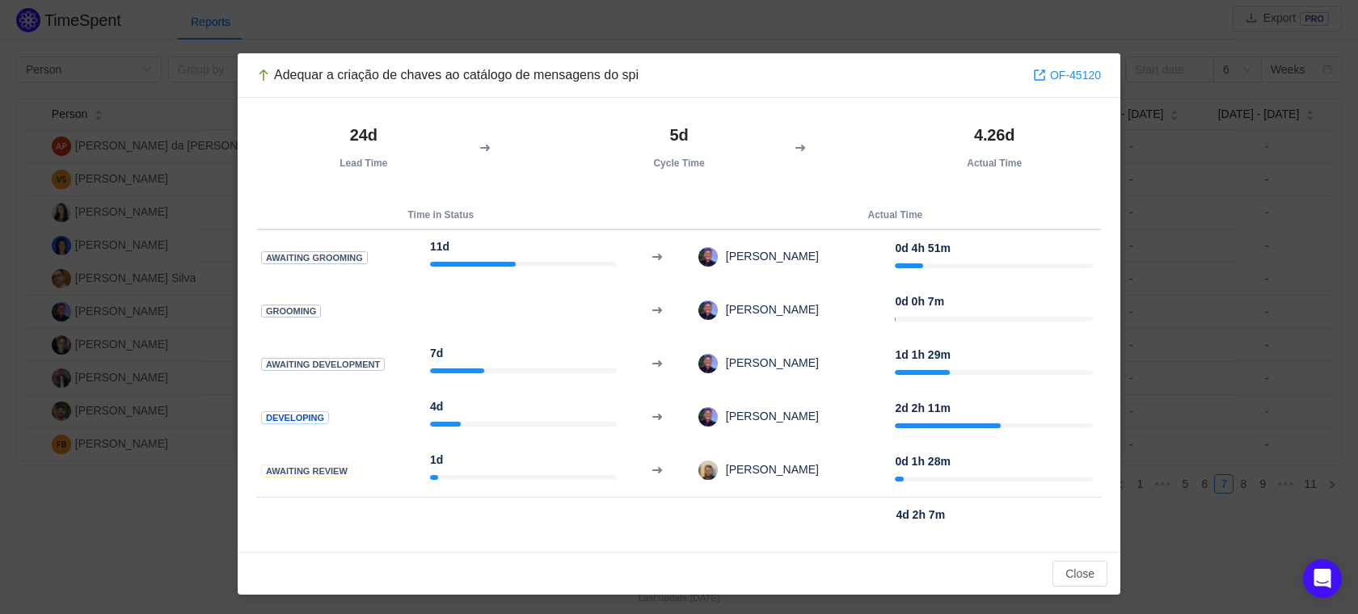
click at [1208, 240] on div "Adequar a criação de chaves ao catálogo de mensagens do spi OF-45120 24d Lead T…" at bounding box center [679, 307] width 1358 height 614
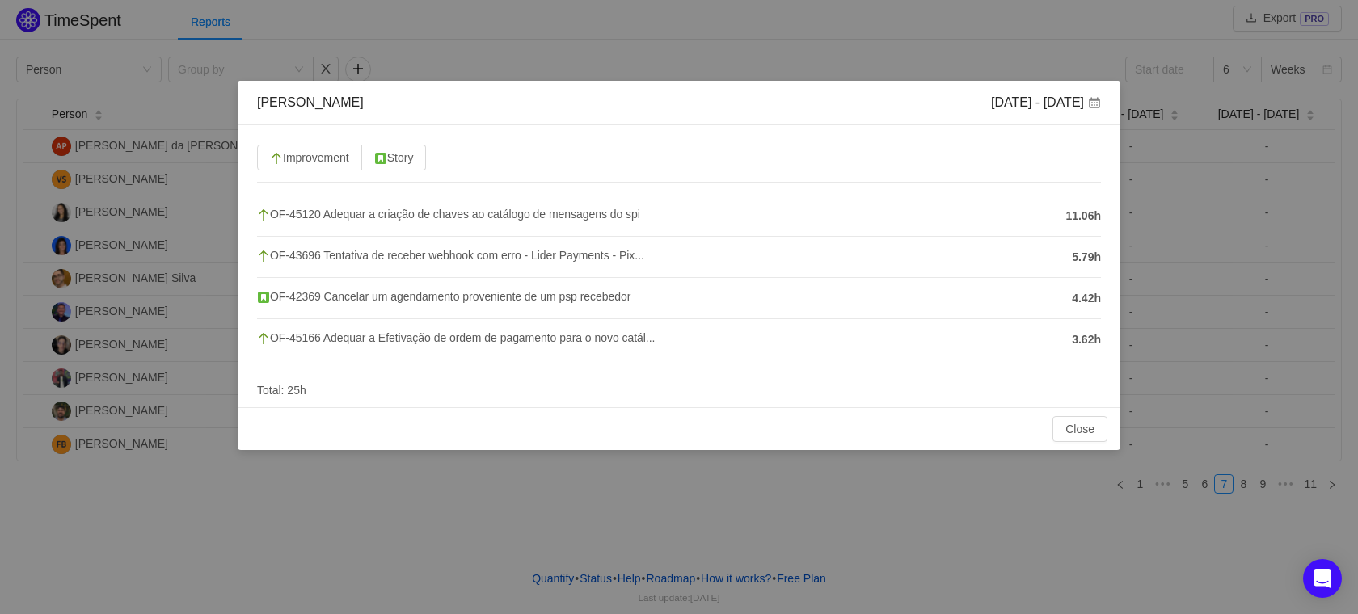
click at [1292, 341] on div "[PERSON_NAME] [DATE] - [DATE] Improvement Story OF-45120 Adequar a criação de c…" at bounding box center [679, 307] width 1358 height 614
